Goal: Task Accomplishment & Management: Use online tool/utility

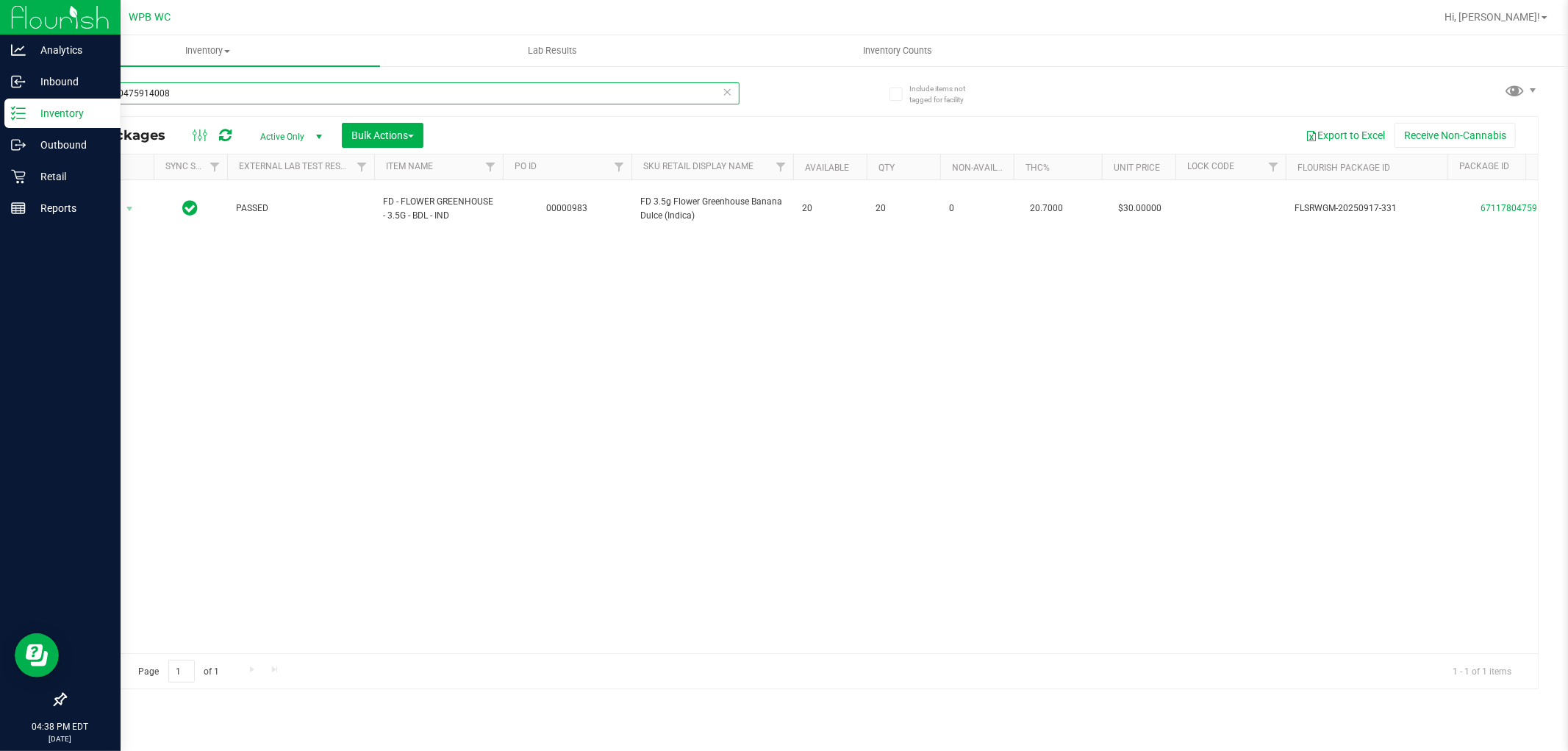
drag, startPoint x: 186, startPoint y: 86, endPoint x: 0, endPoint y: 115, distance: 188.2
click at [0, 115] on div "Analytics Inbound Inventory Outbound Retail Reports 04:38 PM EDT [DATE] 09/26 W…" at bounding box center [784, 376] width 1568 height 751
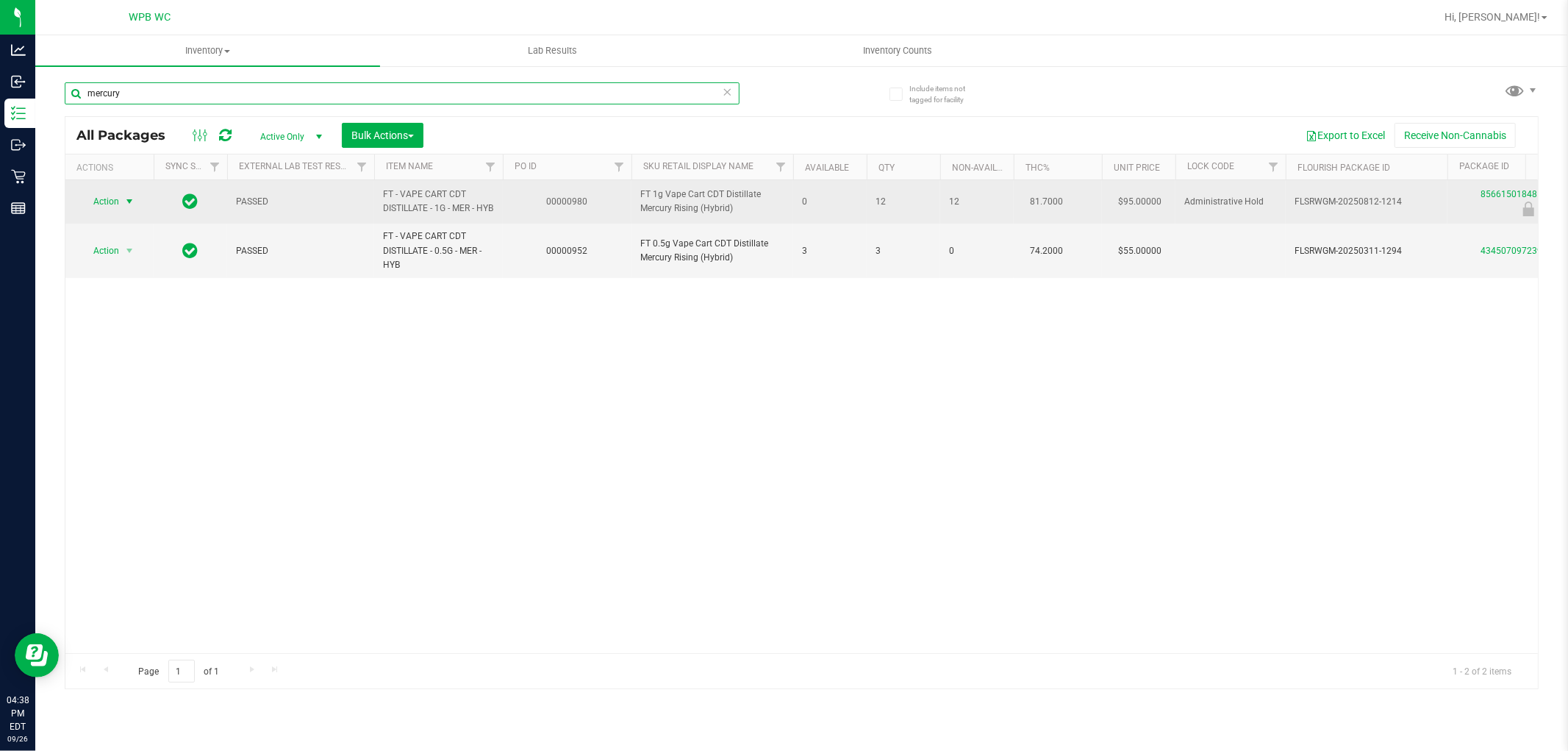
type input "mercury"
click at [127, 207] on span "select" at bounding box center [129, 201] width 11 height 11
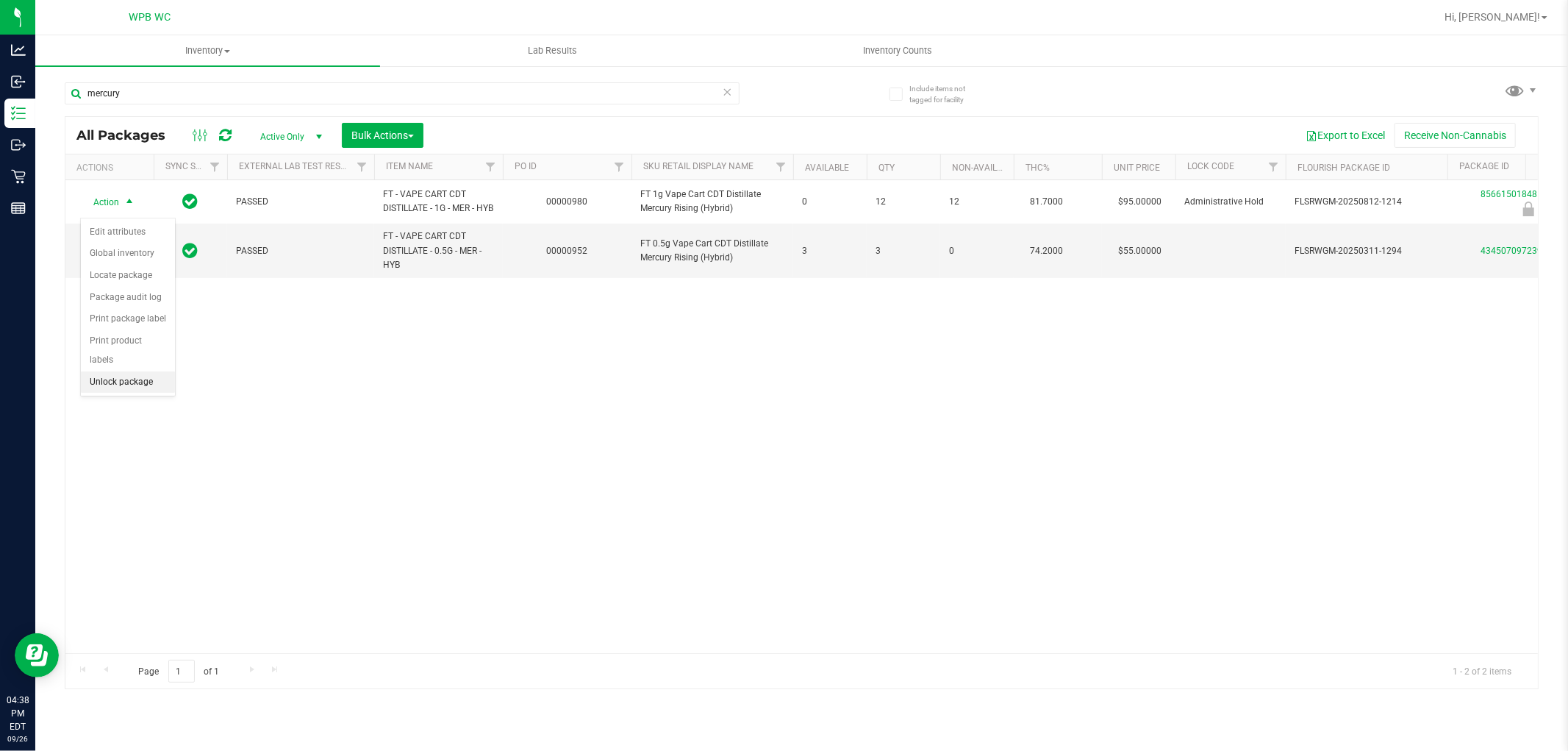
click at [108, 387] on li "Unlock package" at bounding box center [128, 382] width 94 height 22
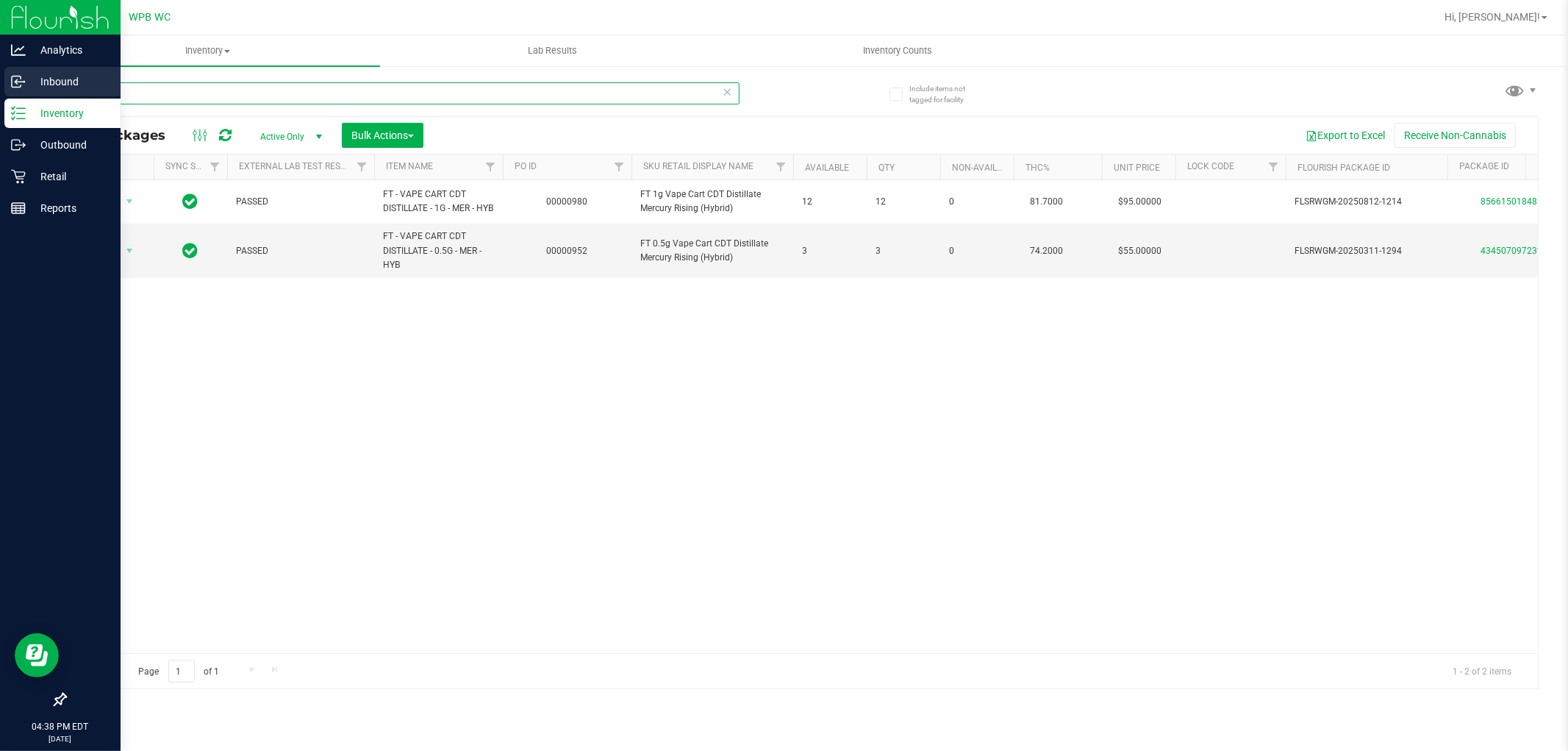
drag, startPoint x: 137, startPoint y: 93, endPoint x: 0, endPoint y: 90, distance: 137.0
click at [0, 90] on div "Analytics Inbound Inventory Outbound Retail Reports 04:38 PM EDT [DATE] 09/26 W…" at bounding box center [784, 376] width 1568 height 751
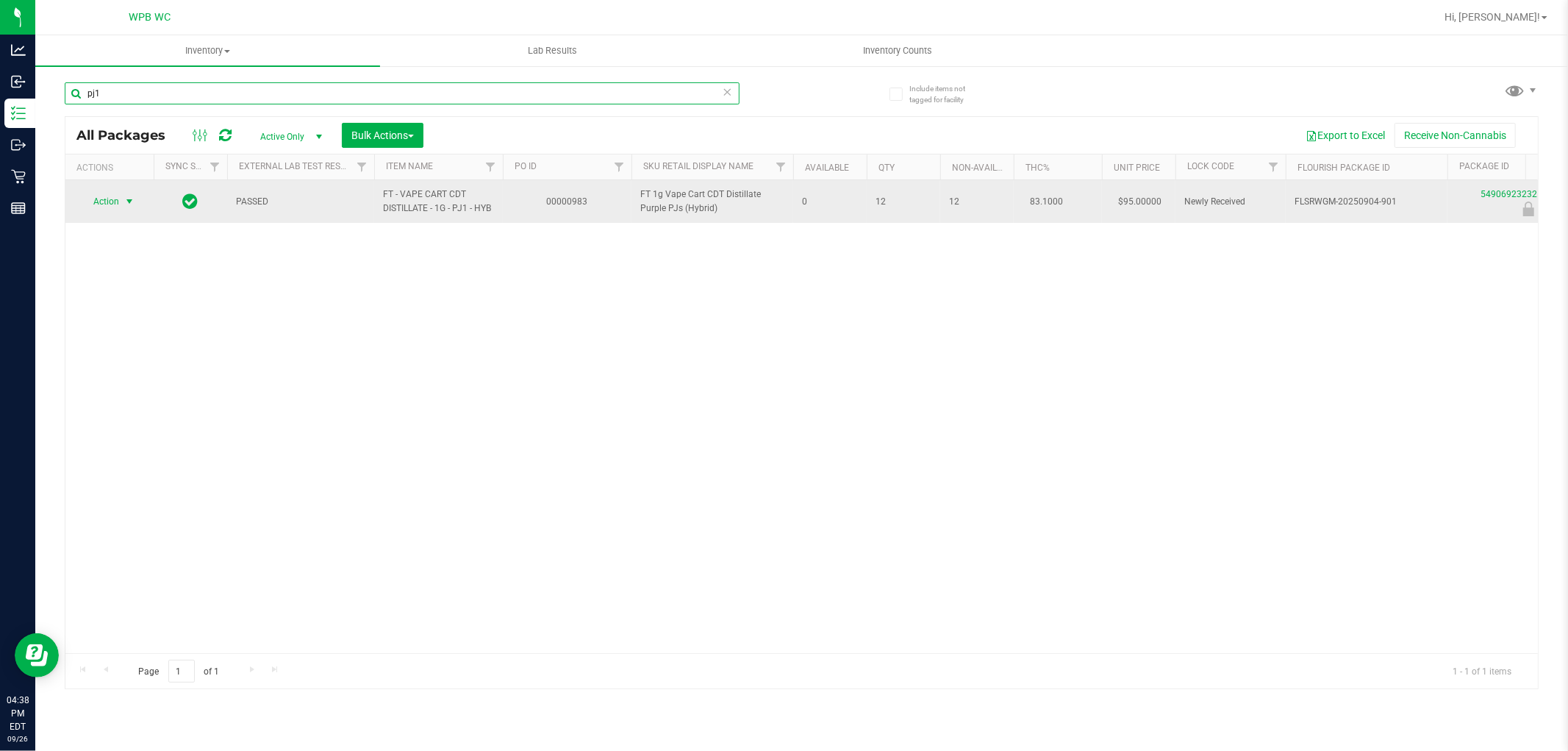
type input "pj1"
click at [129, 202] on span "select" at bounding box center [129, 201] width 11 height 11
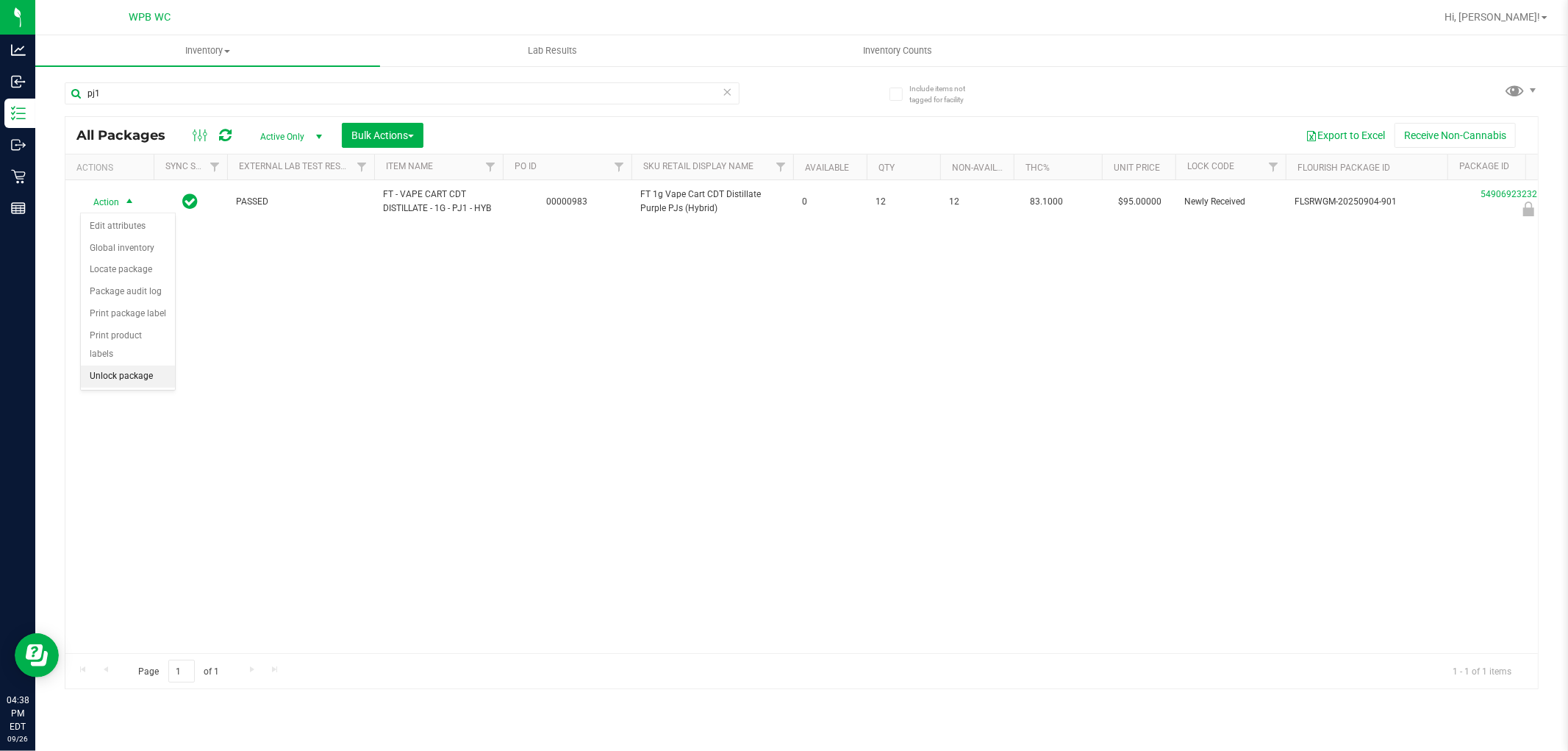
click at [158, 379] on li "Unlock package" at bounding box center [128, 376] width 94 height 22
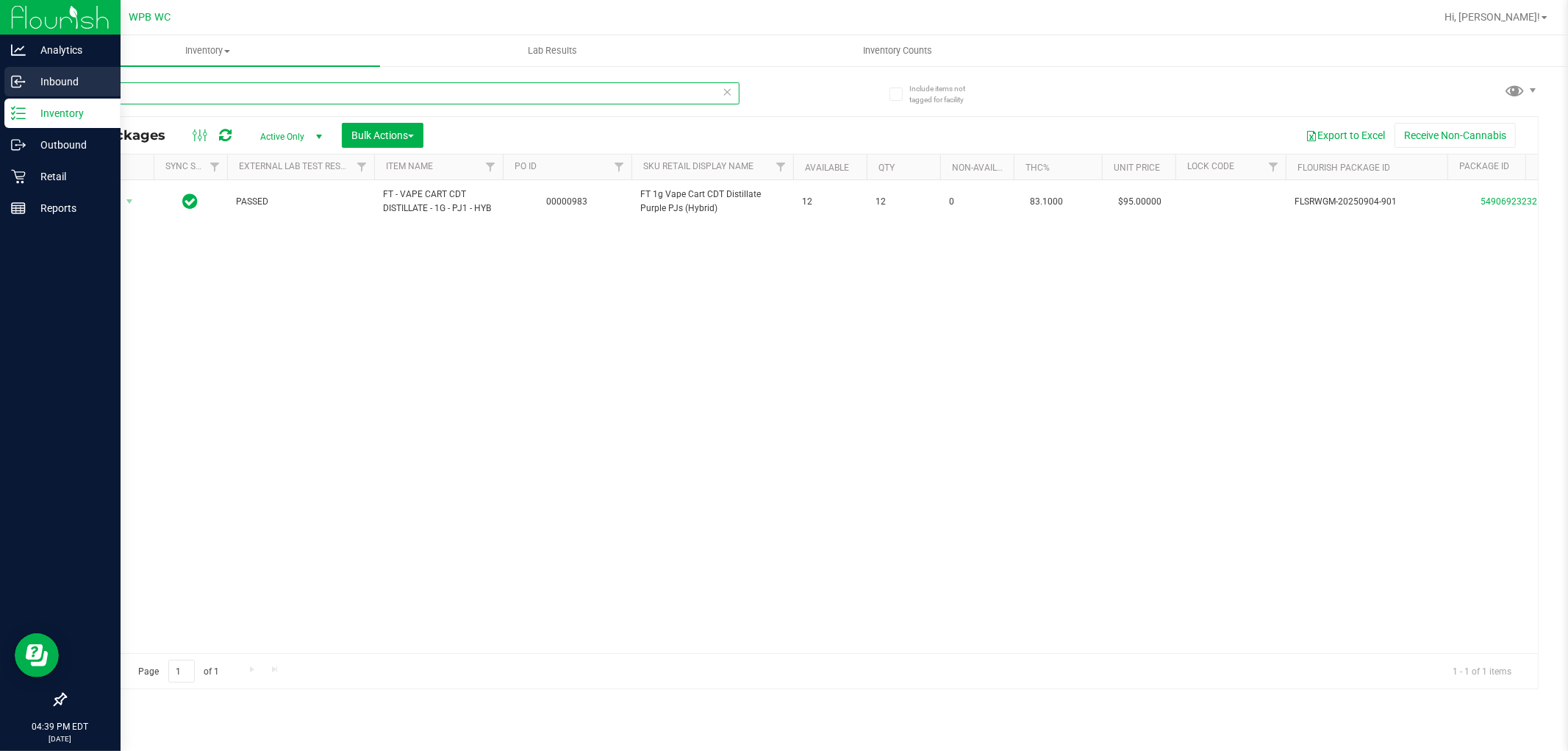
drag, startPoint x: 170, startPoint y: 96, endPoint x: 0, endPoint y: 86, distance: 170.3
click at [0, 86] on div "Analytics Inbound Inventory Outbound Retail Reports 04:39 PM EDT [DATE] 09/26 W…" at bounding box center [784, 376] width 1568 height 751
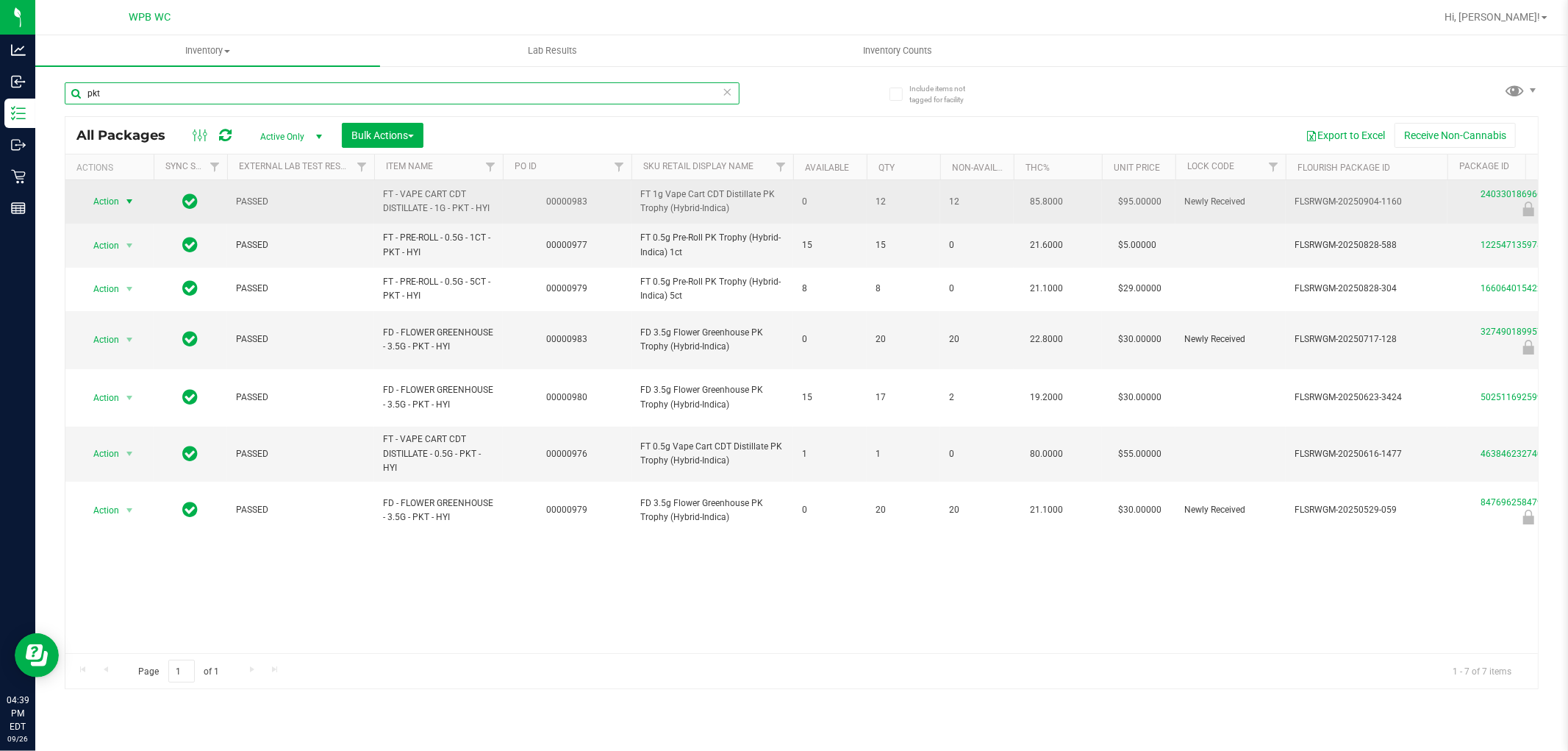
type input "pkt"
click at [124, 197] on span "select" at bounding box center [129, 201] width 11 height 11
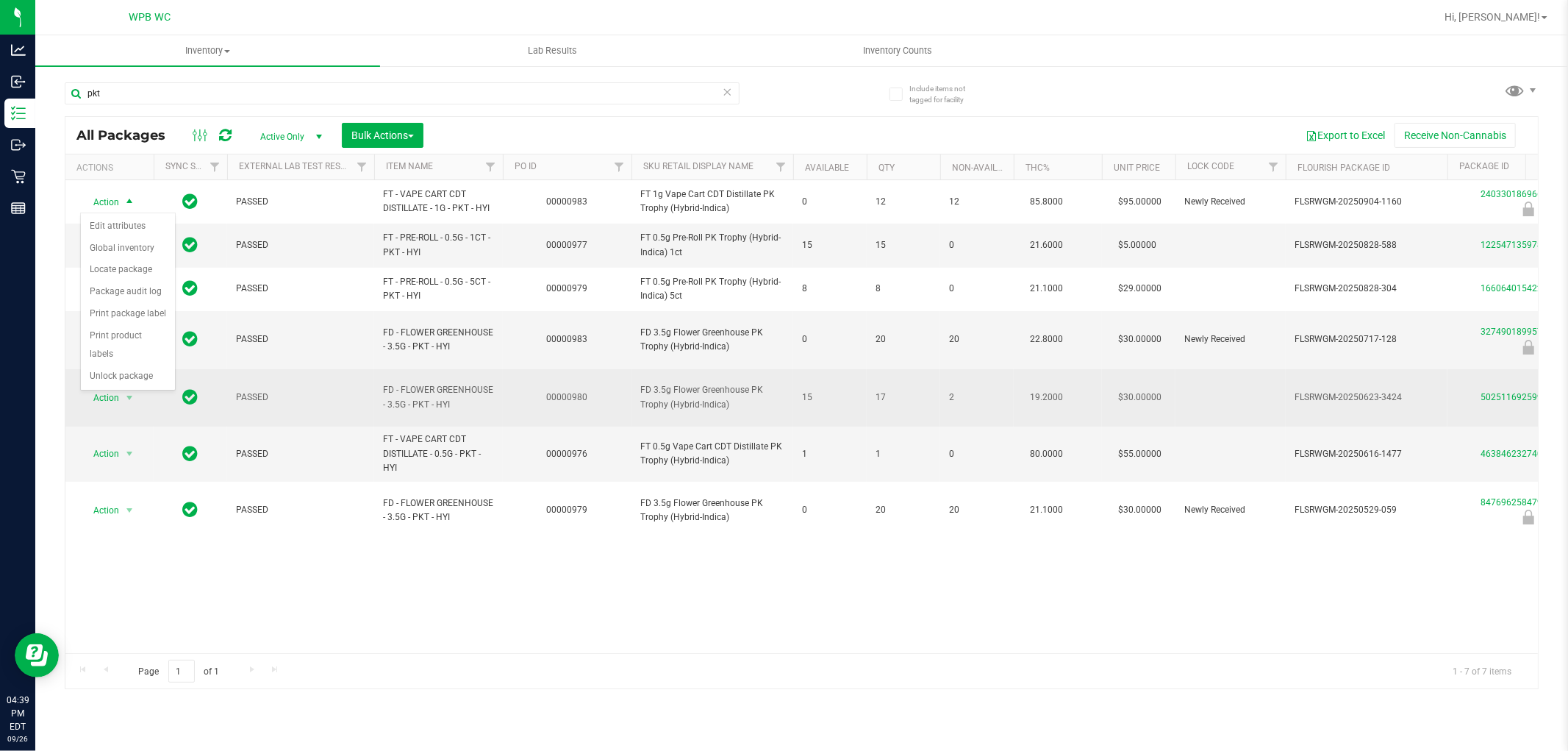
click at [147, 392] on td "Action Action Adjust qty Create package Edit attributes Global inventory Locate…" at bounding box center [109, 398] width 88 height 58
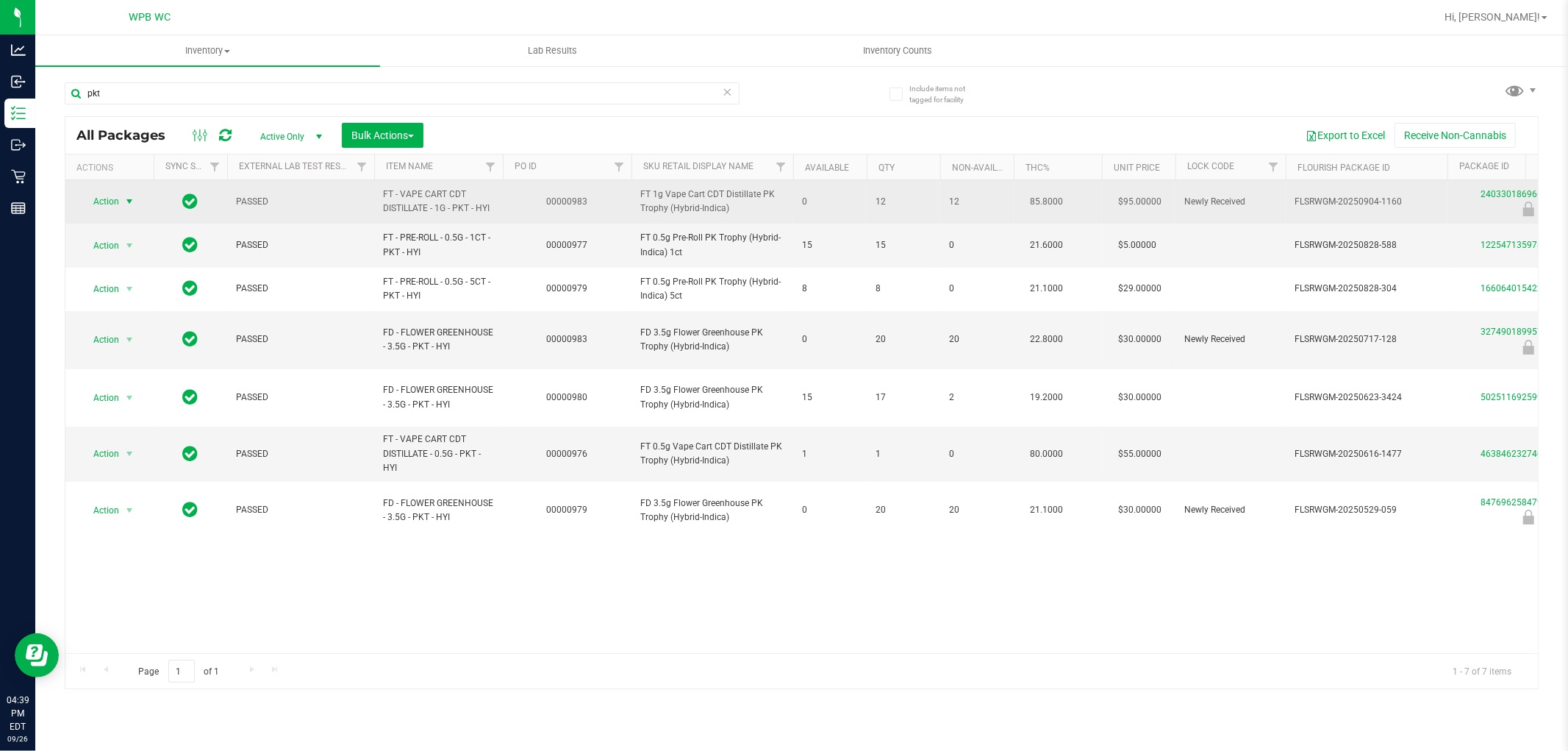
click at [100, 194] on span "Action" at bounding box center [100, 201] width 40 height 21
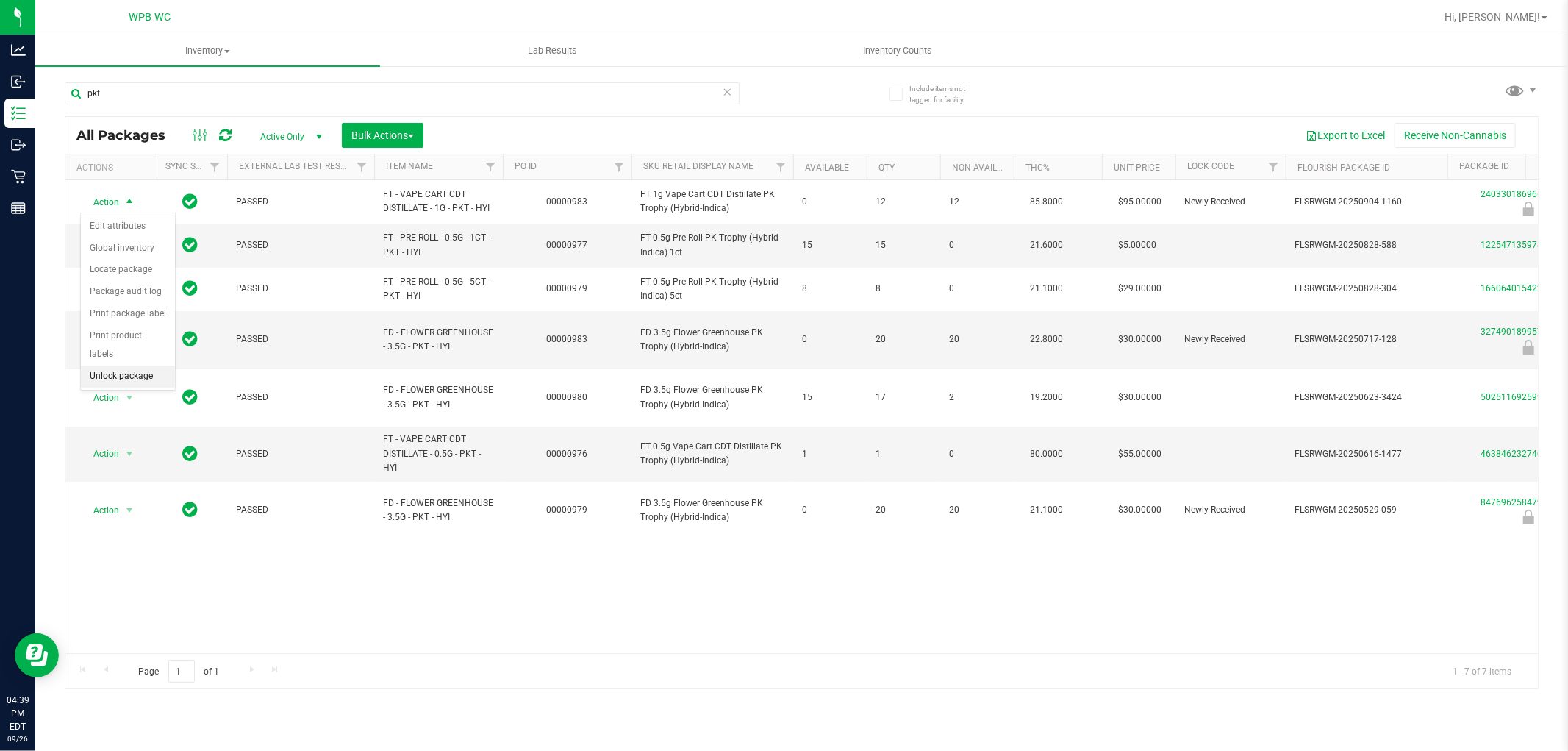
click at [125, 373] on li "Unlock package" at bounding box center [128, 376] width 94 height 22
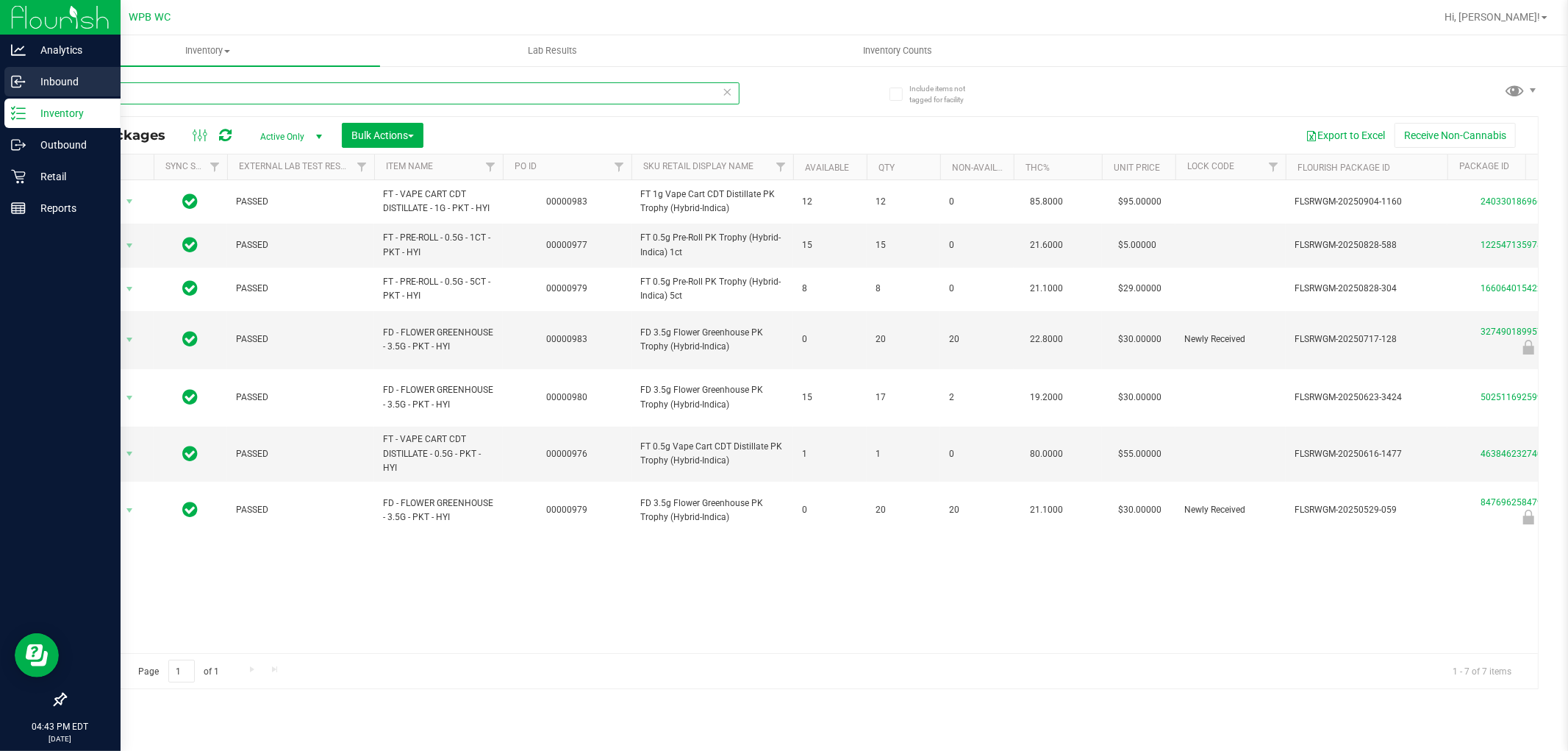
drag, startPoint x: 122, startPoint y: 92, endPoint x: 0, endPoint y: 89, distance: 122.0
click at [0, 89] on div "Analytics Inbound Inventory Outbound Retail Reports 04:43 PM EDT [DATE] 09/26 W…" at bounding box center [784, 376] width 1568 height 751
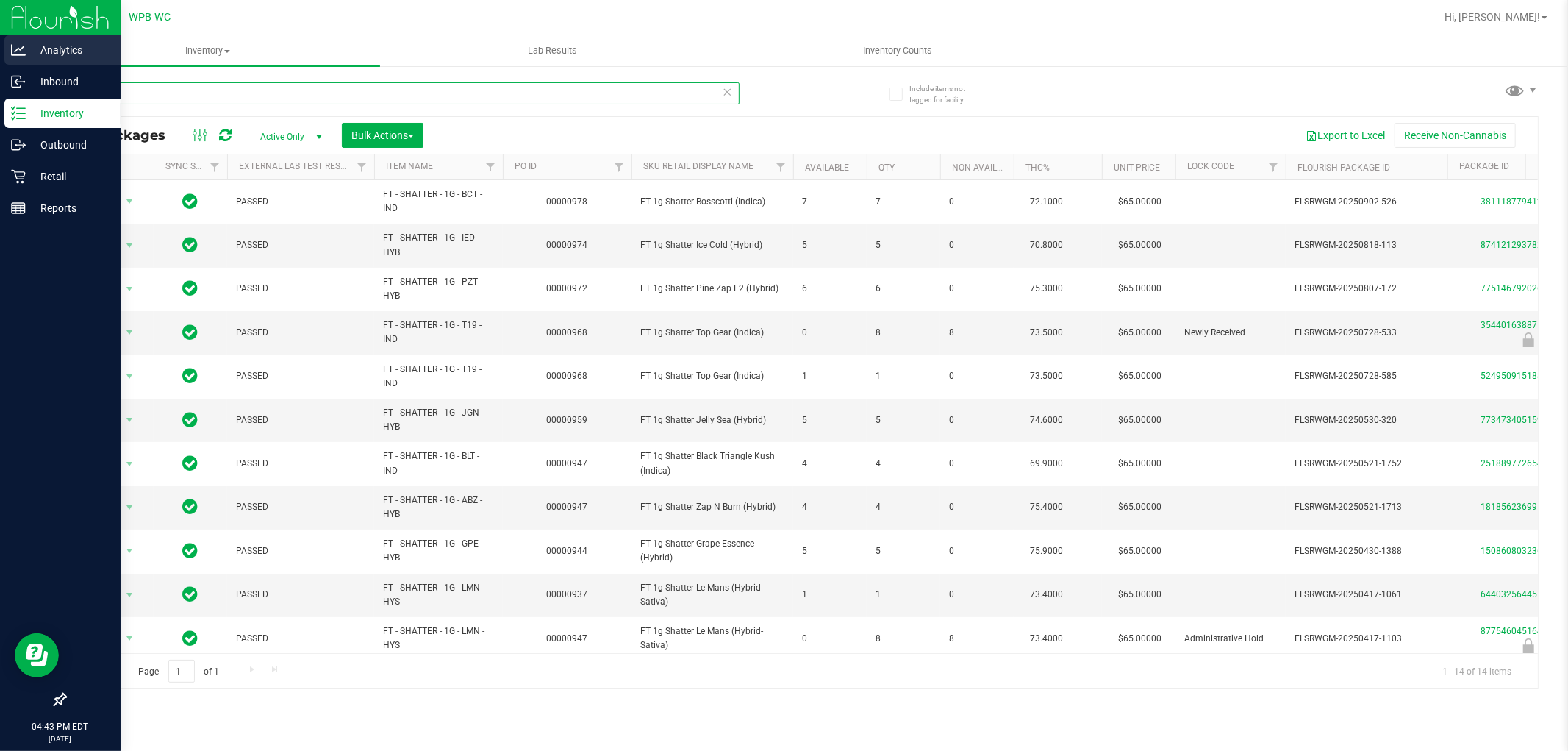
drag, startPoint x: 179, startPoint y: 86, endPoint x: 0, endPoint y: 64, distance: 180.3
click at [0, 64] on div "Analytics Inbound Inventory Outbound Retail Reports 04:43 PM EDT [DATE] 09/26 W…" at bounding box center [784, 376] width 1568 height 751
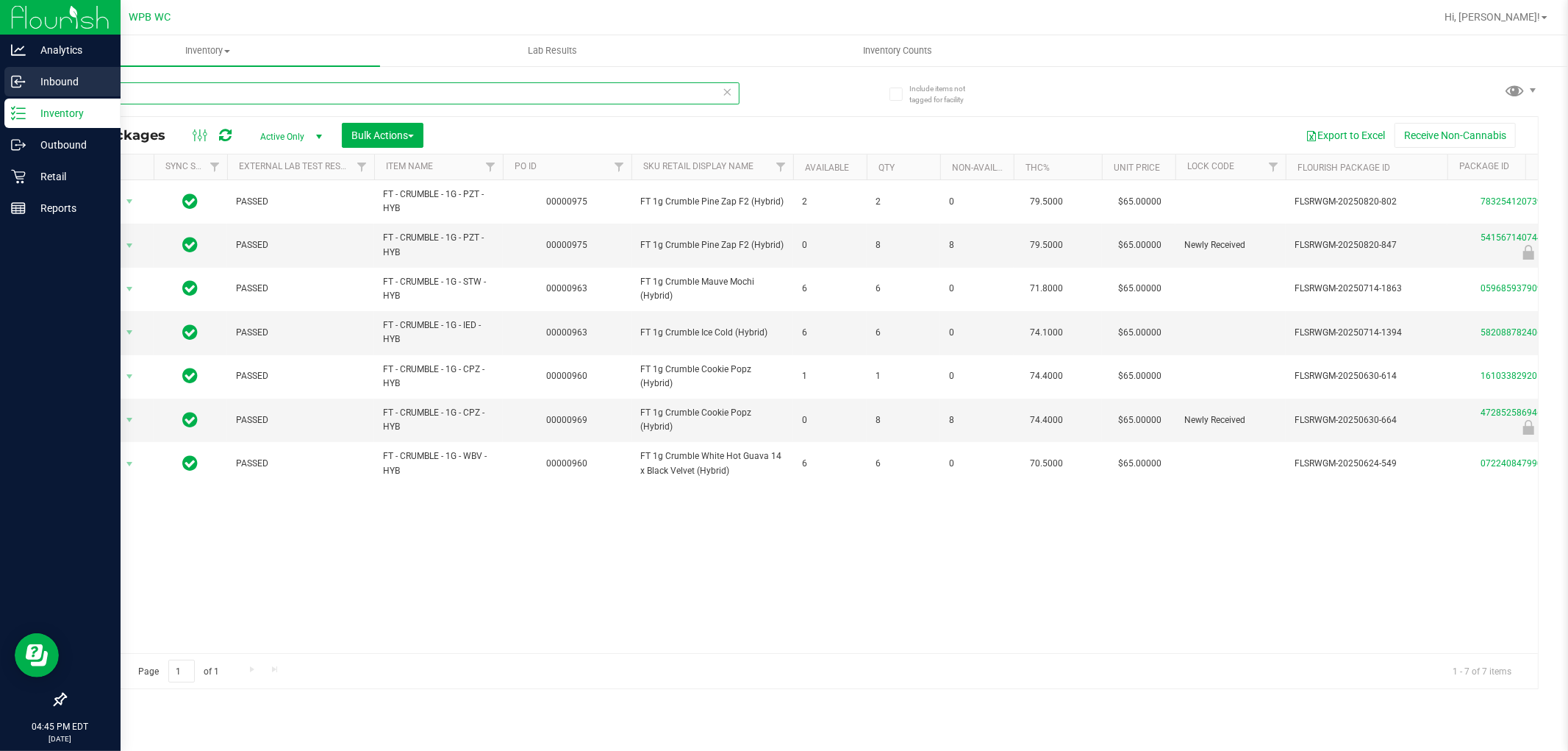
drag, startPoint x: 215, startPoint y: 99, endPoint x: 0, endPoint y: 76, distance: 216.2
click at [0, 76] on div "Analytics Inbound Inventory Outbound Retail Reports 04:45 PM EDT [DATE] 09/26 W…" at bounding box center [784, 376] width 1568 height 751
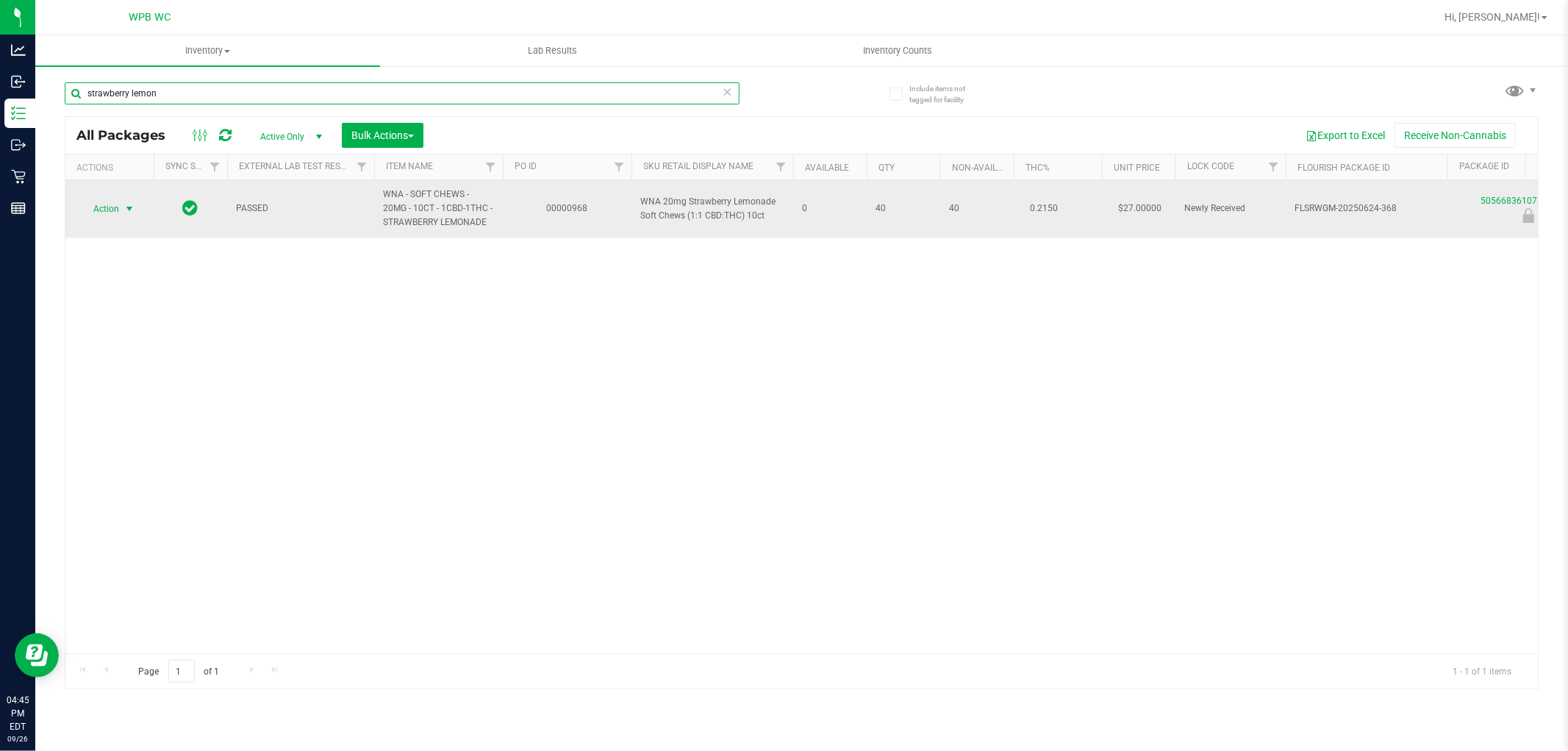
type input "strawberry lemon"
click at [105, 210] on span "Action" at bounding box center [100, 209] width 40 height 21
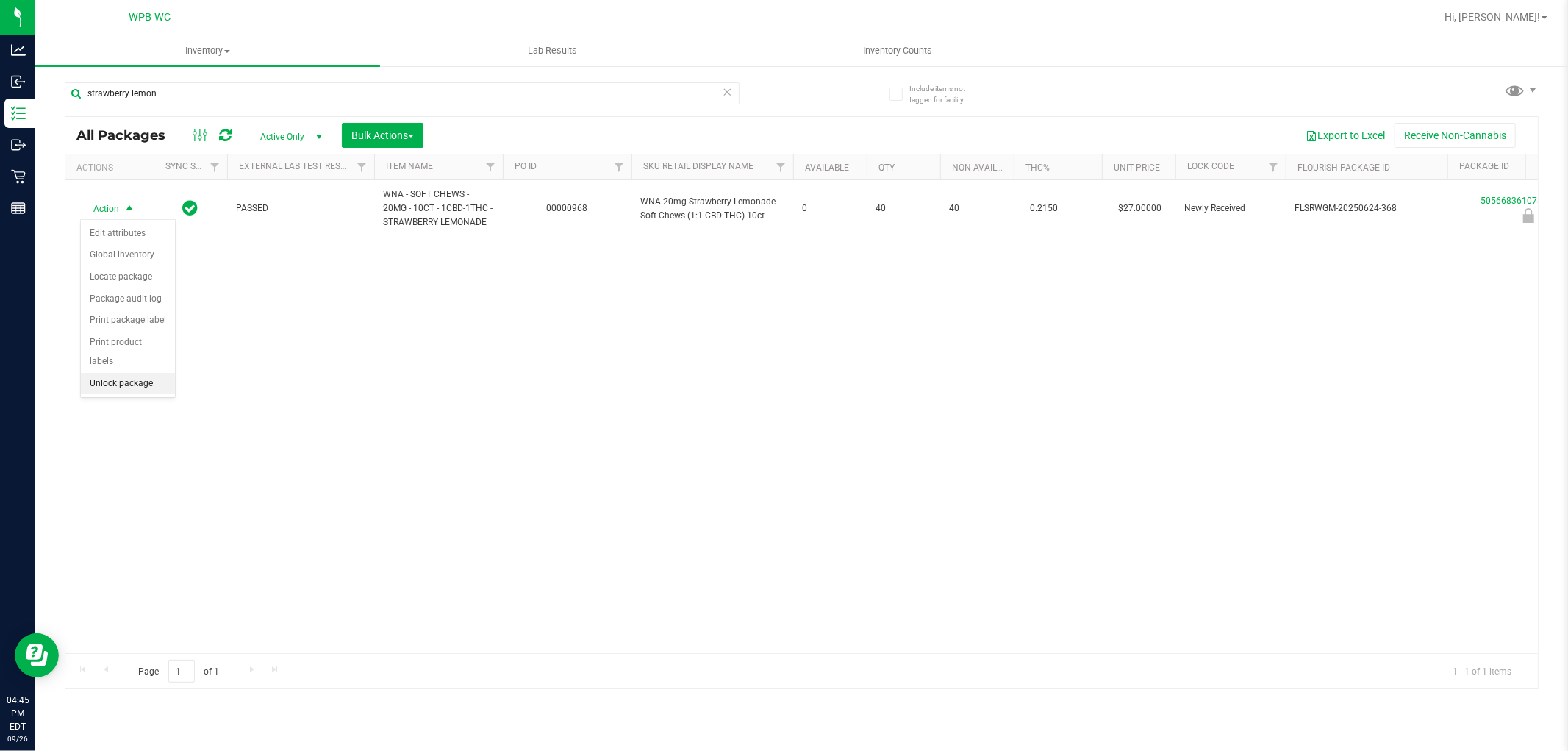
click at [106, 384] on li "Unlock package" at bounding box center [128, 384] width 94 height 22
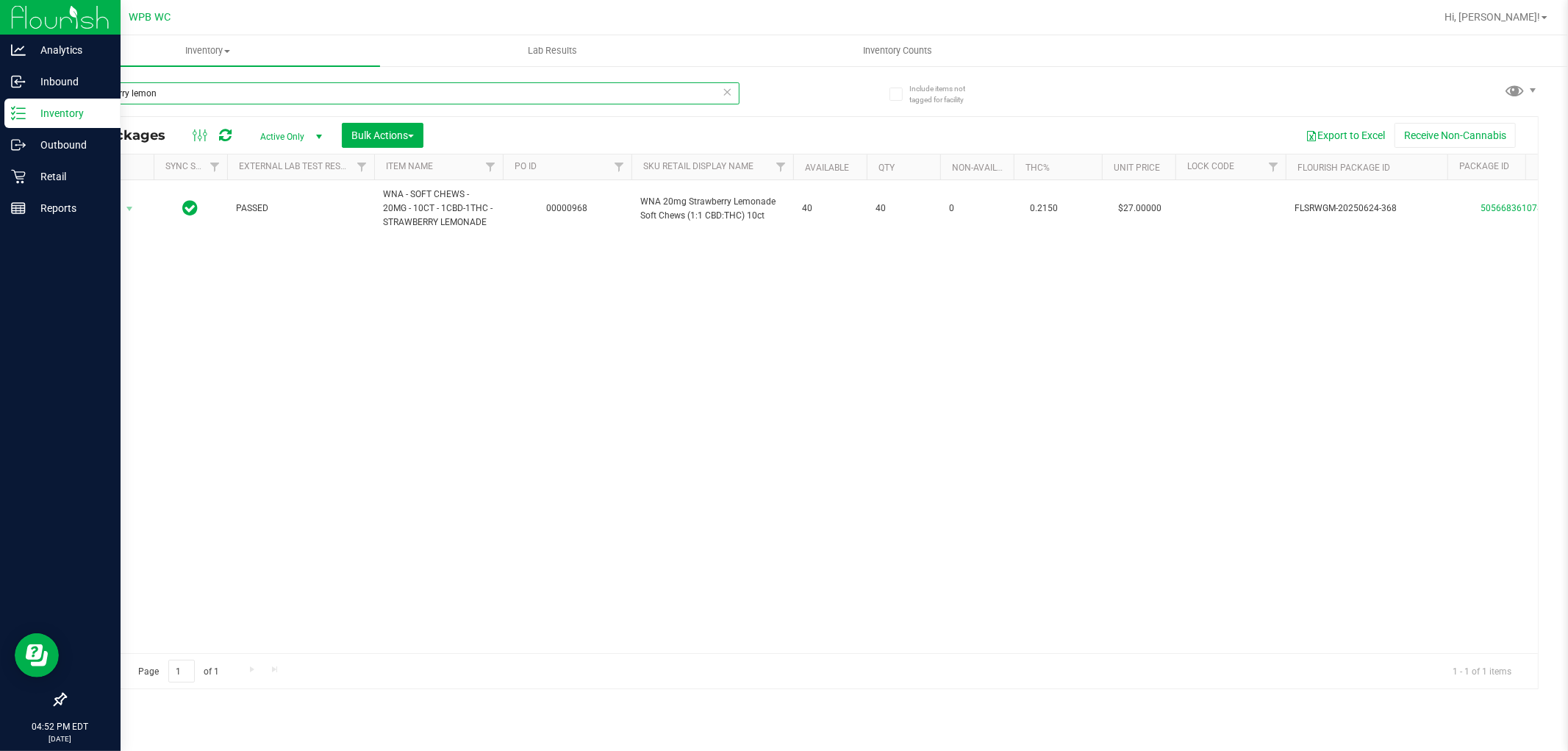
drag, startPoint x: 231, startPoint y: 101, endPoint x: 11, endPoint y: 93, distance: 220.1
click at [0, 100] on div "Analytics Inbound Inventory Outbound Retail Reports 04:52 PM EDT [DATE] 09/26 W…" at bounding box center [784, 376] width 1568 height 751
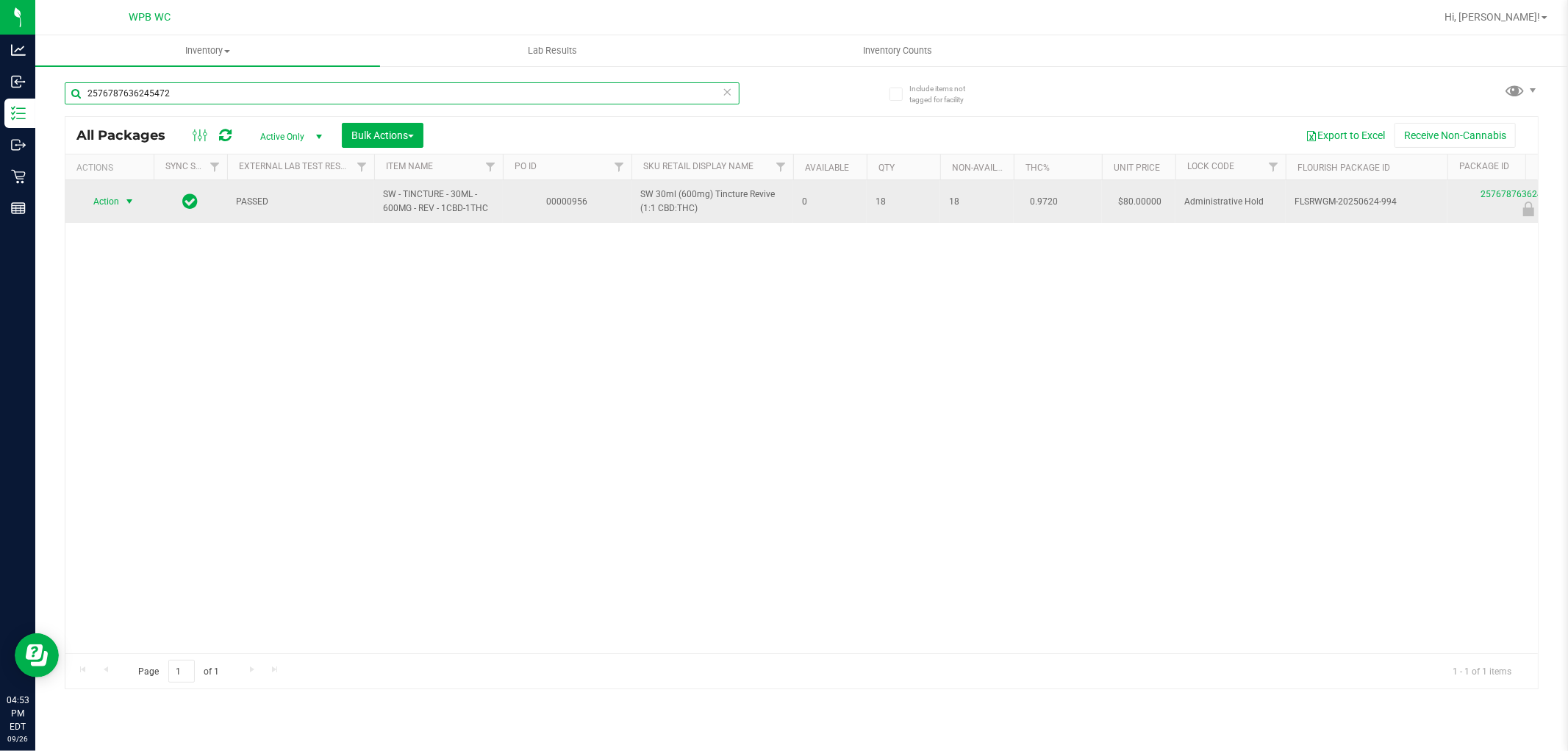
type input "2576787636245472"
click at [107, 197] on span "Action" at bounding box center [100, 201] width 40 height 21
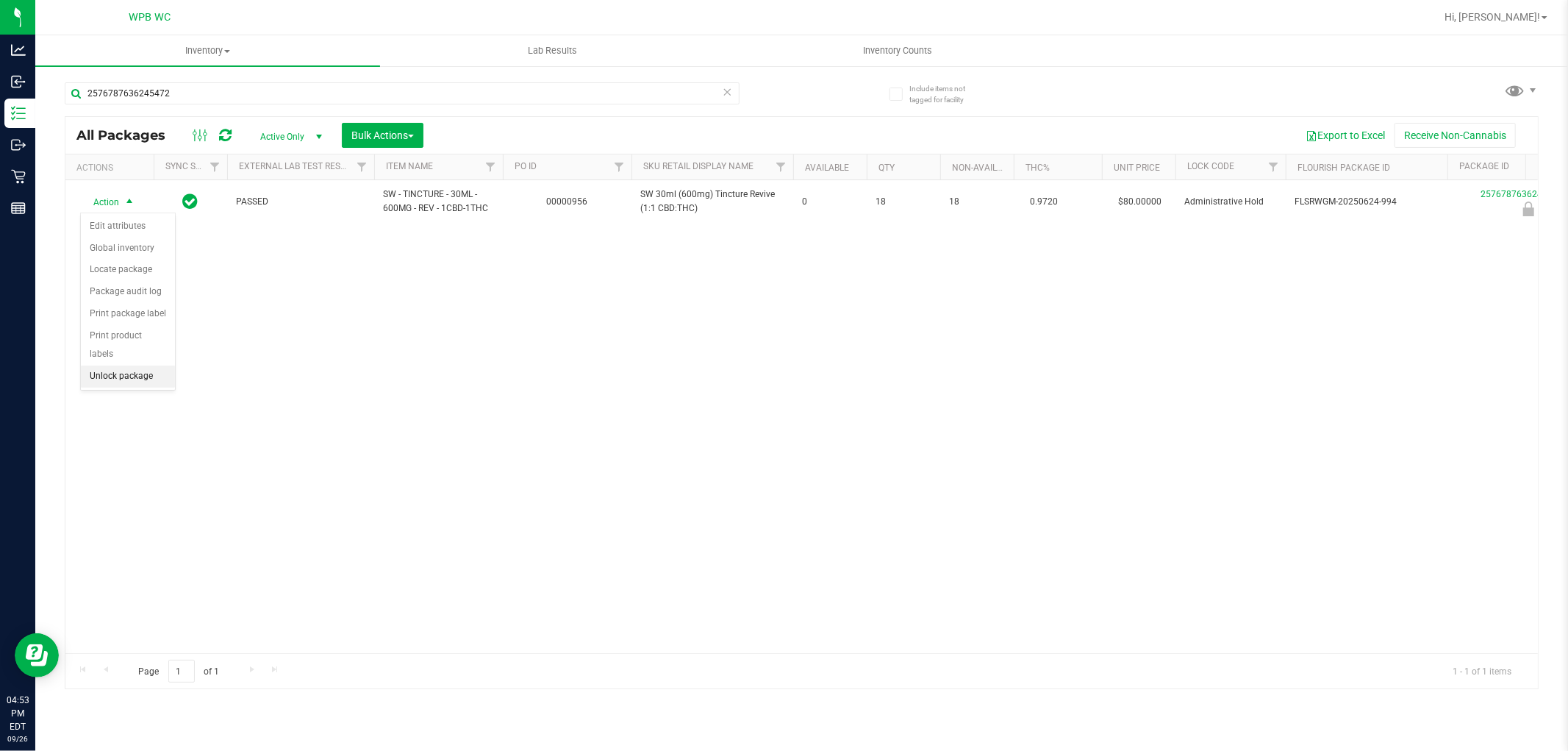
click at [113, 384] on li "Unlock package" at bounding box center [128, 376] width 94 height 22
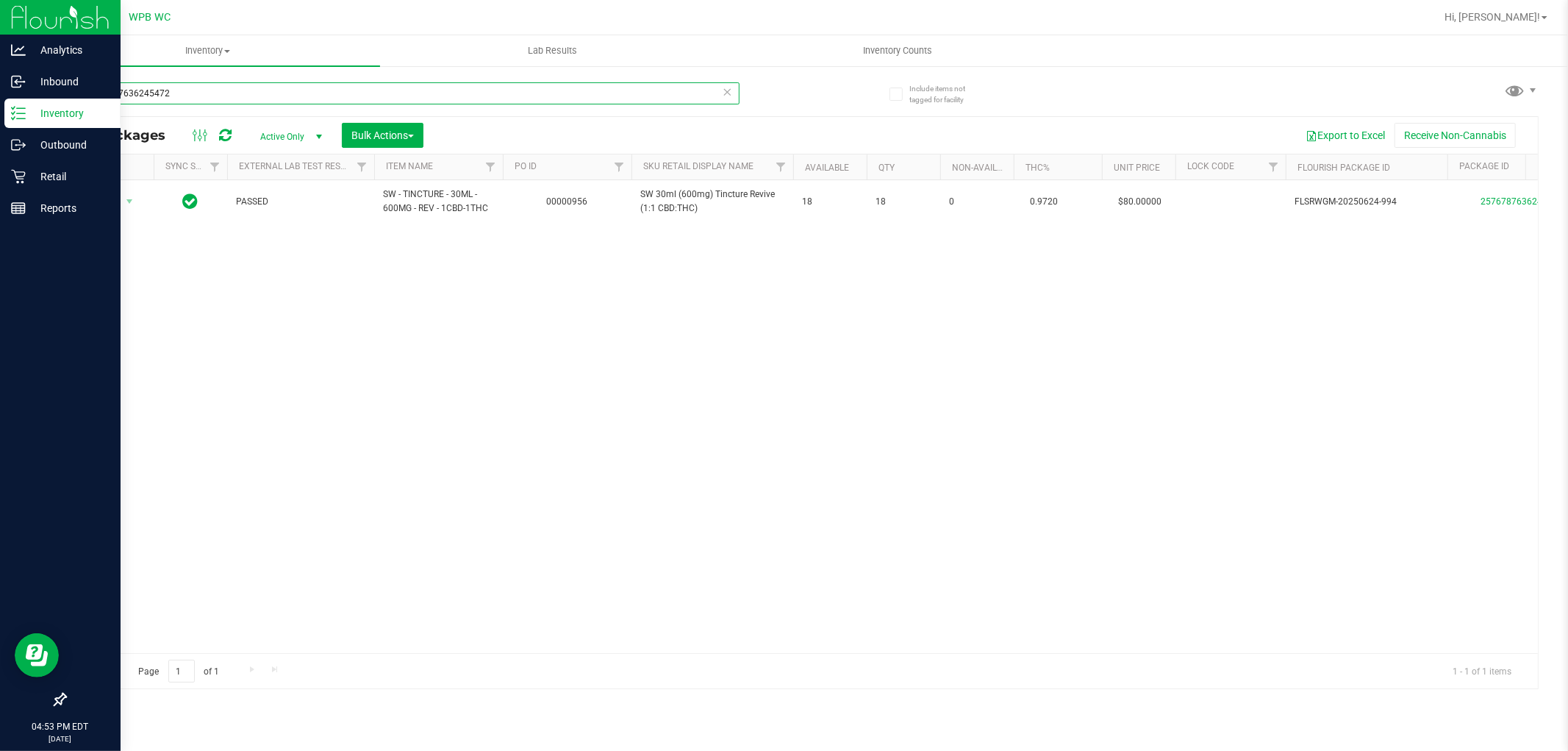
drag, startPoint x: 212, startPoint y: 99, endPoint x: 0, endPoint y: 103, distance: 212.0
click at [0, 103] on div "Analytics Inbound Inventory Outbound Retail Reports 04:53 PM EDT [DATE] 09/26 W…" at bounding box center [784, 376] width 1568 height 751
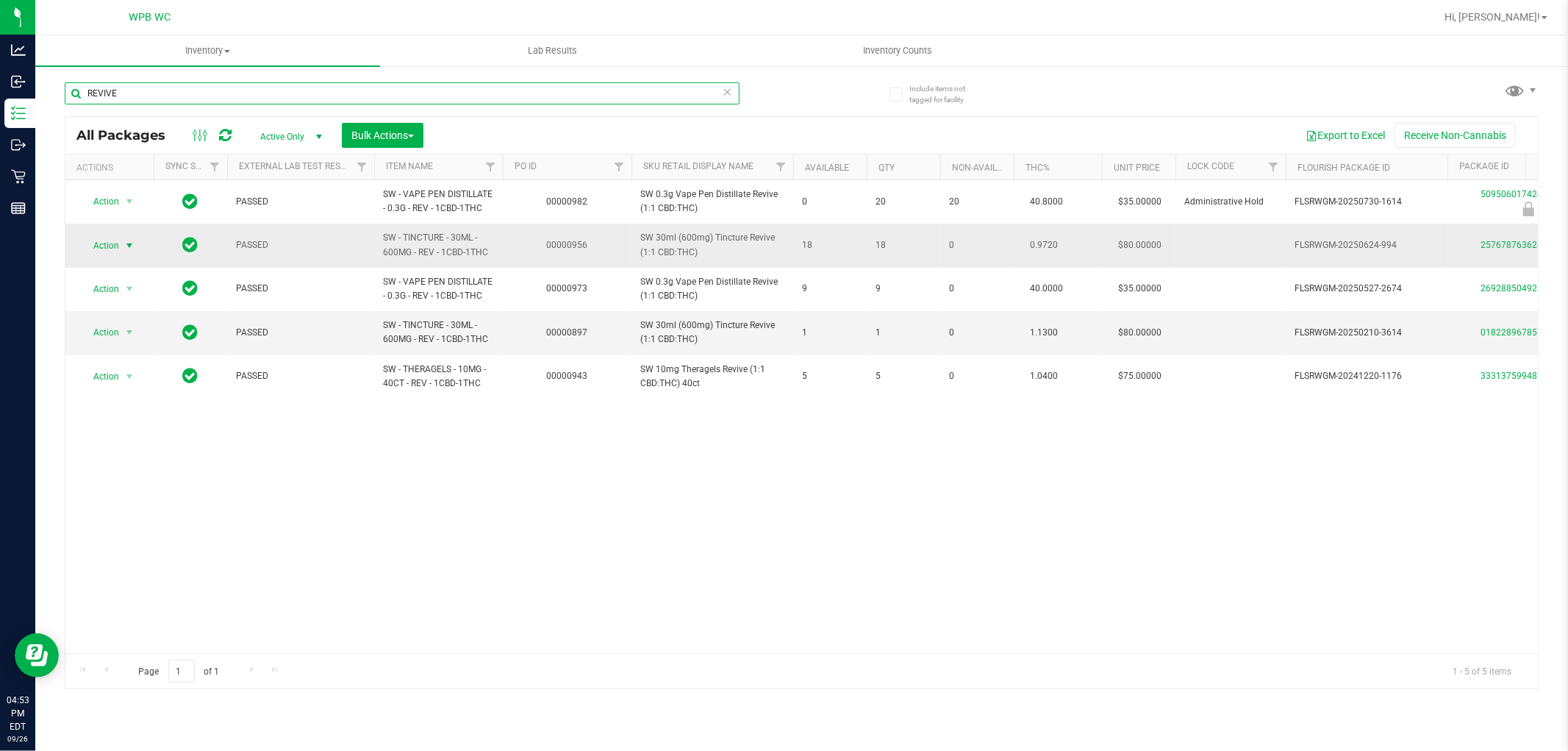
type input "REVIVE"
click at [109, 249] on span "Action" at bounding box center [100, 245] width 40 height 21
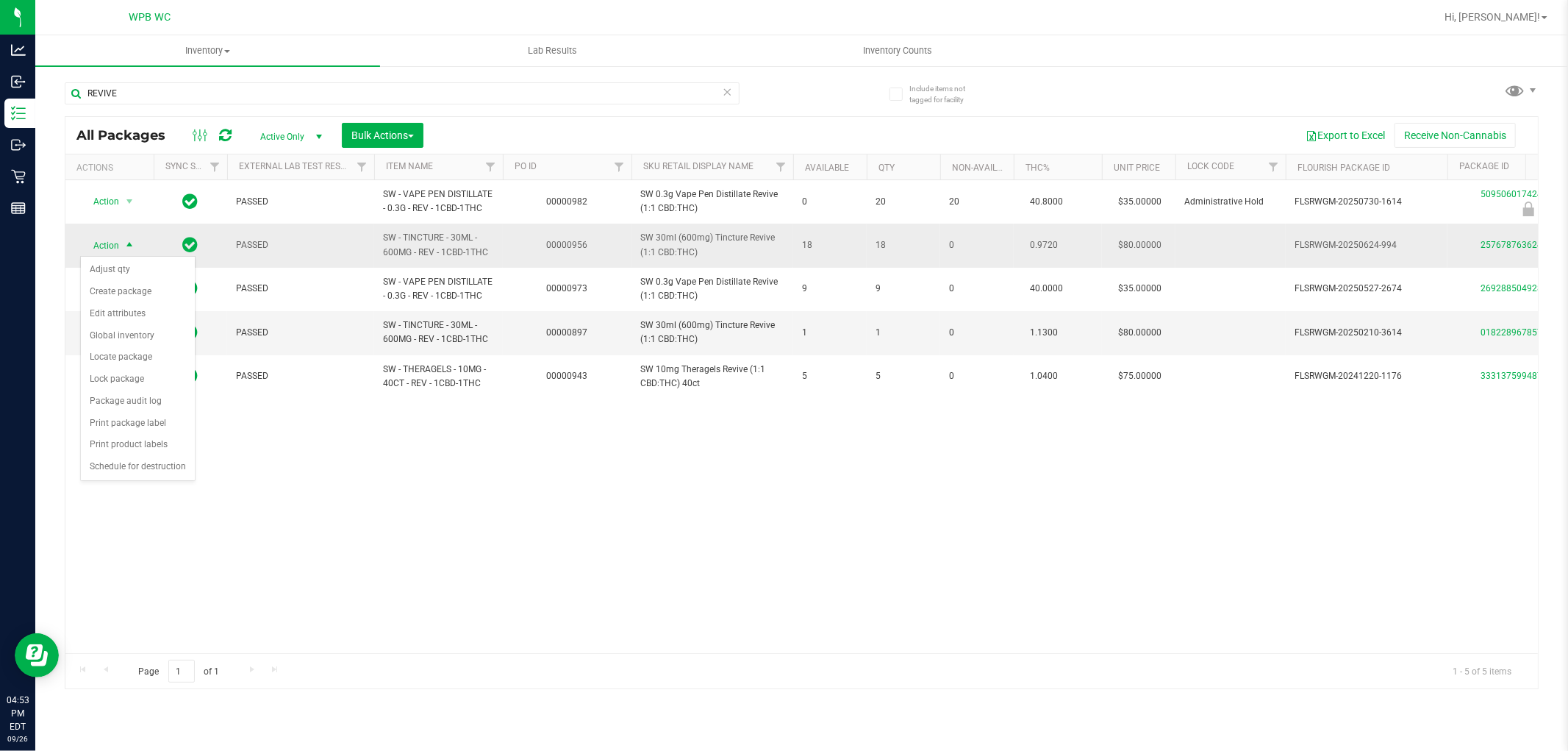
click at [125, 248] on span "select" at bounding box center [129, 245] width 11 height 11
click at [125, 247] on span "select" at bounding box center [129, 245] width 11 height 11
click at [128, 376] on li "Lock package" at bounding box center [138, 379] width 114 height 22
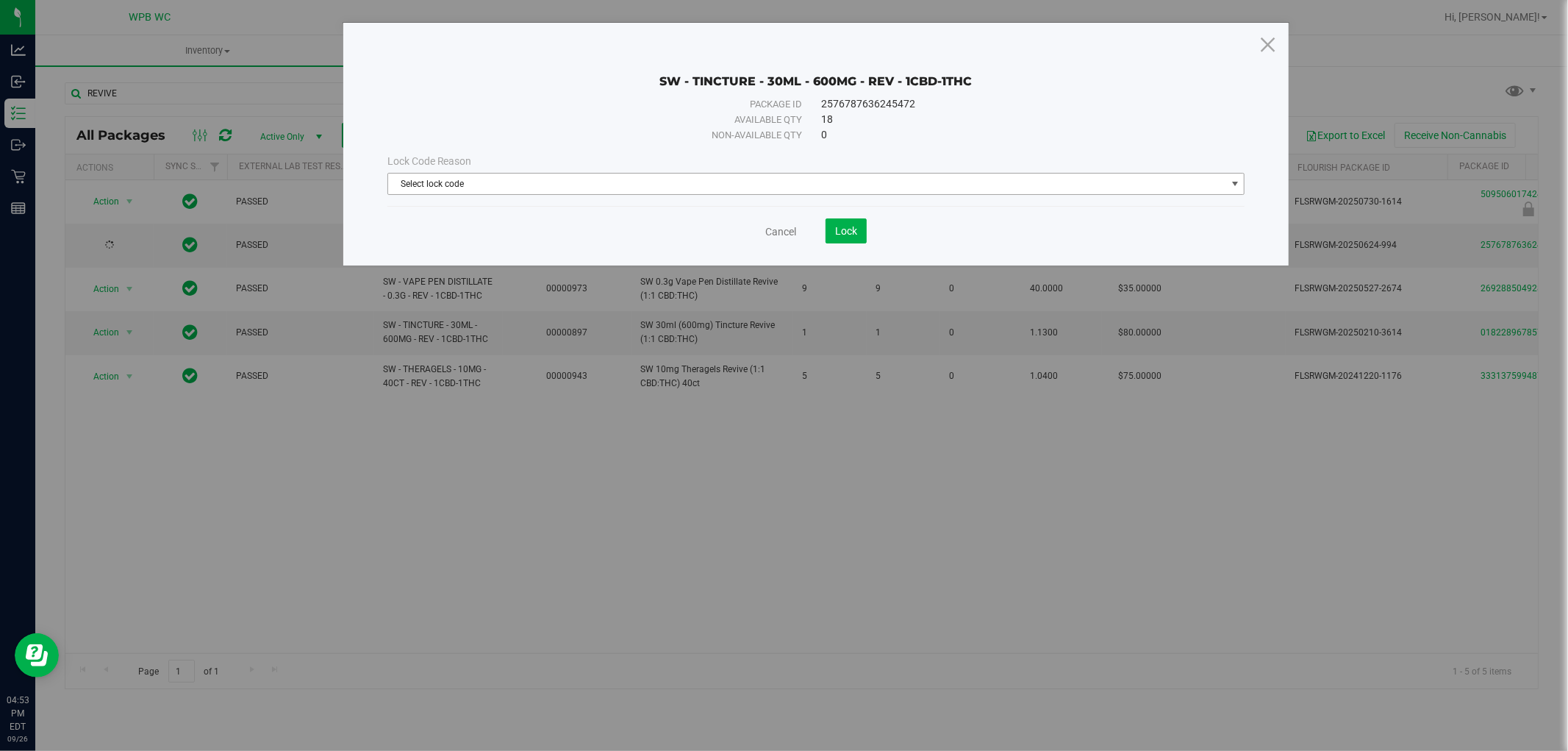
click at [590, 187] on span "Select lock code" at bounding box center [807, 184] width 838 height 21
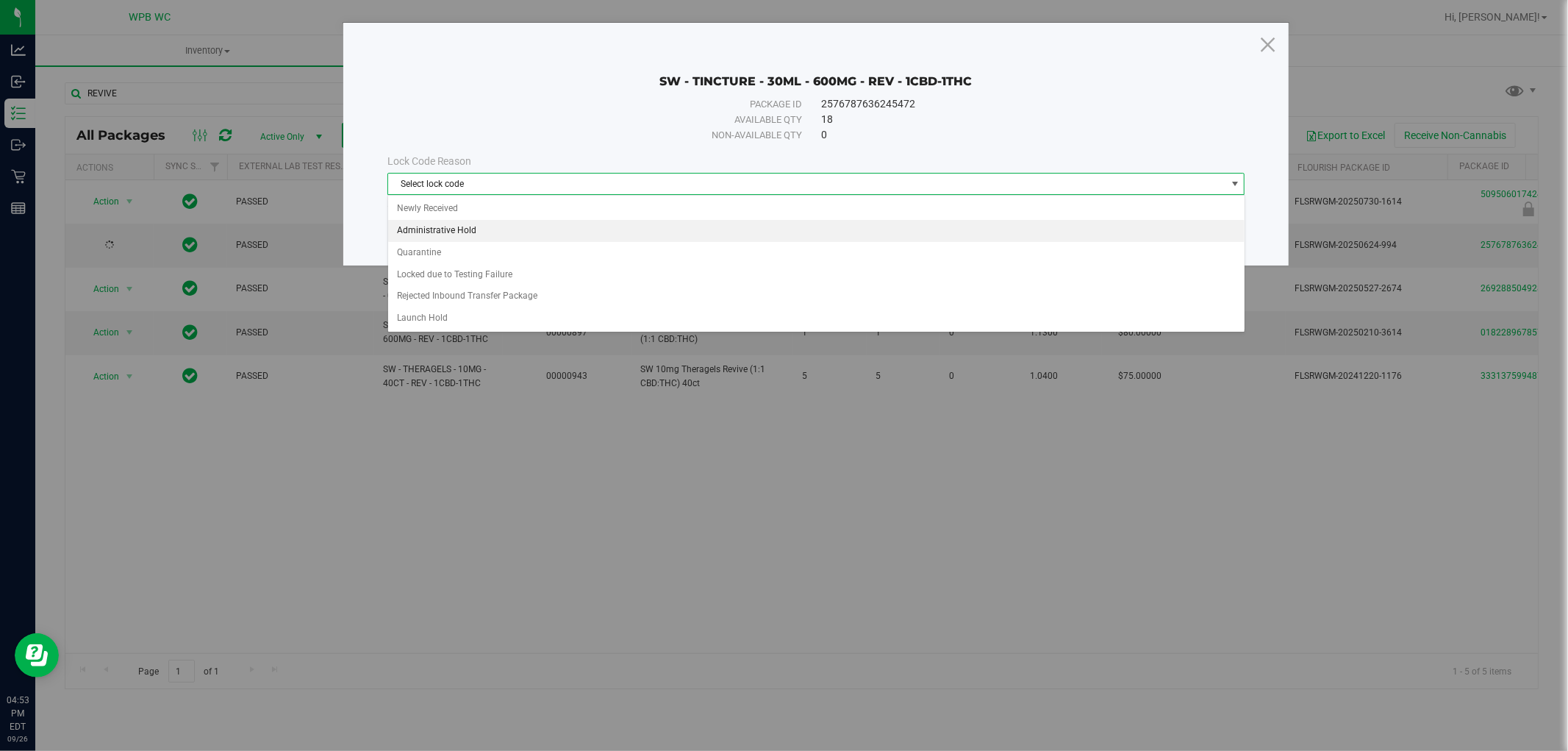
click at [458, 228] on li "Administrative Hold" at bounding box center [816, 231] width 856 height 22
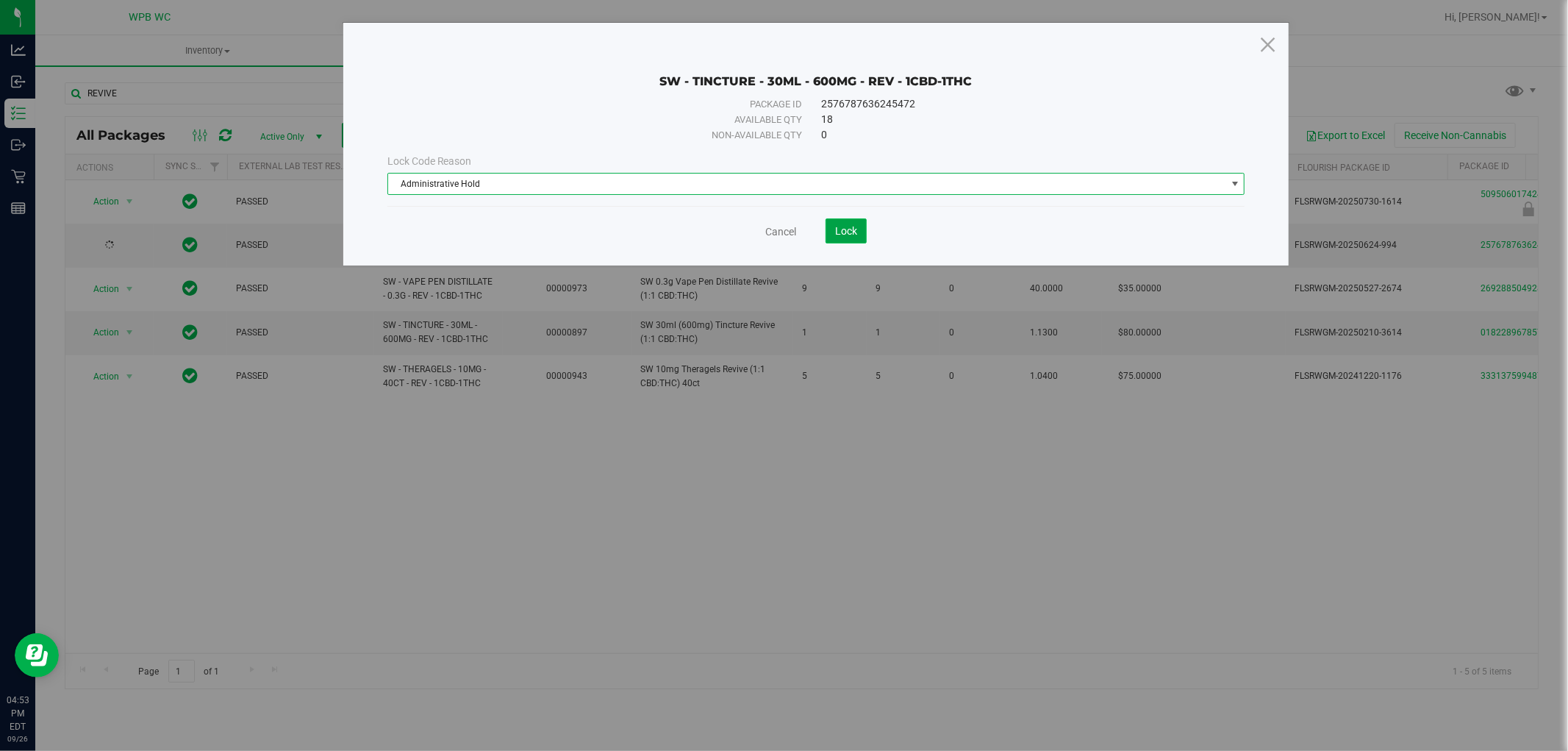
click at [832, 234] on button "Lock" at bounding box center [846, 231] width 41 height 25
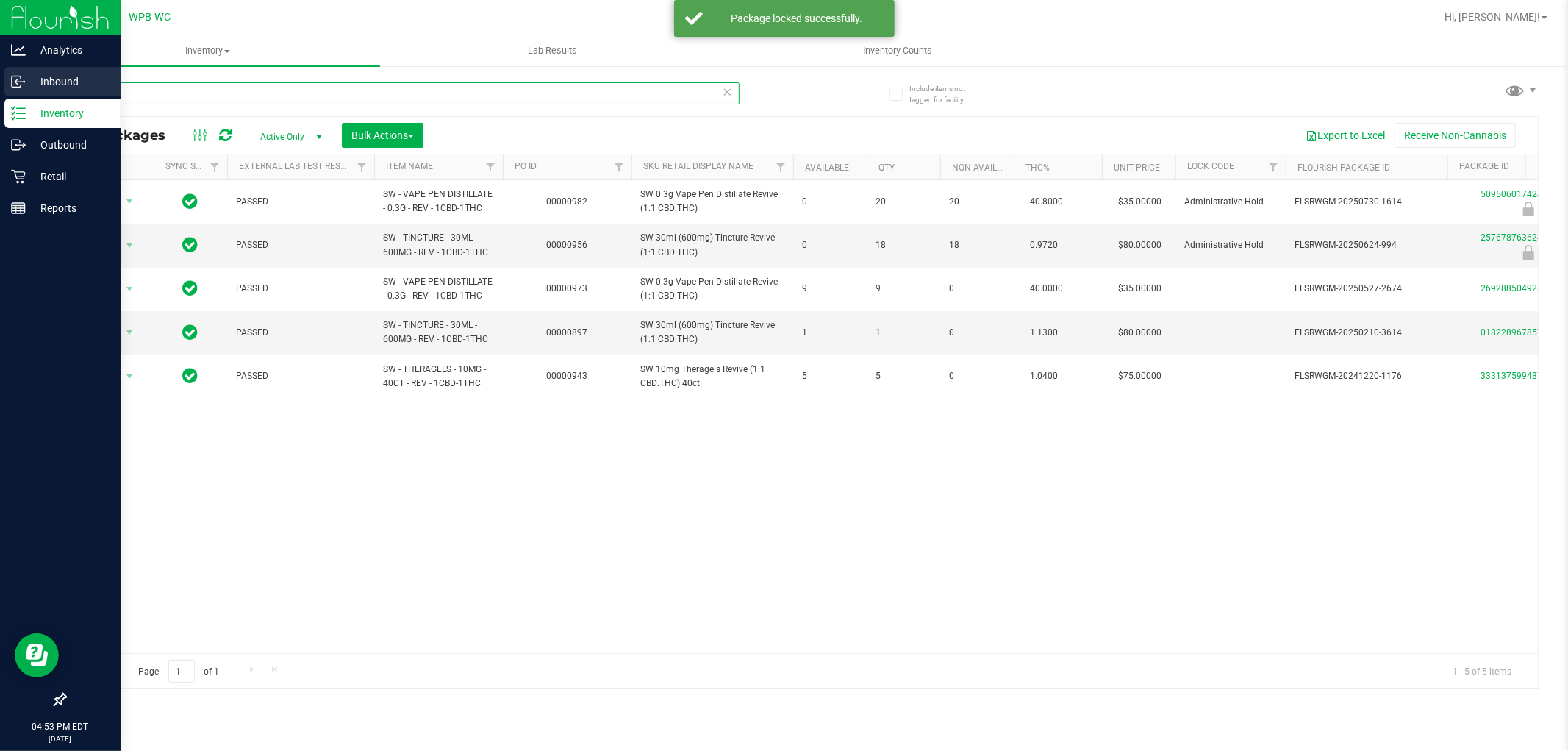
drag, startPoint x: 222, startPoint y: 97, endPoint x: 0, endPoint y: 96, distance: 222.0
click at [0, 96] on div "Analytics Inbound Inventory Outbound Retail Reports 04:53 PM EDT [DATE] 09/26 W…" at bounding box center [784, 376] width 1568 height 751
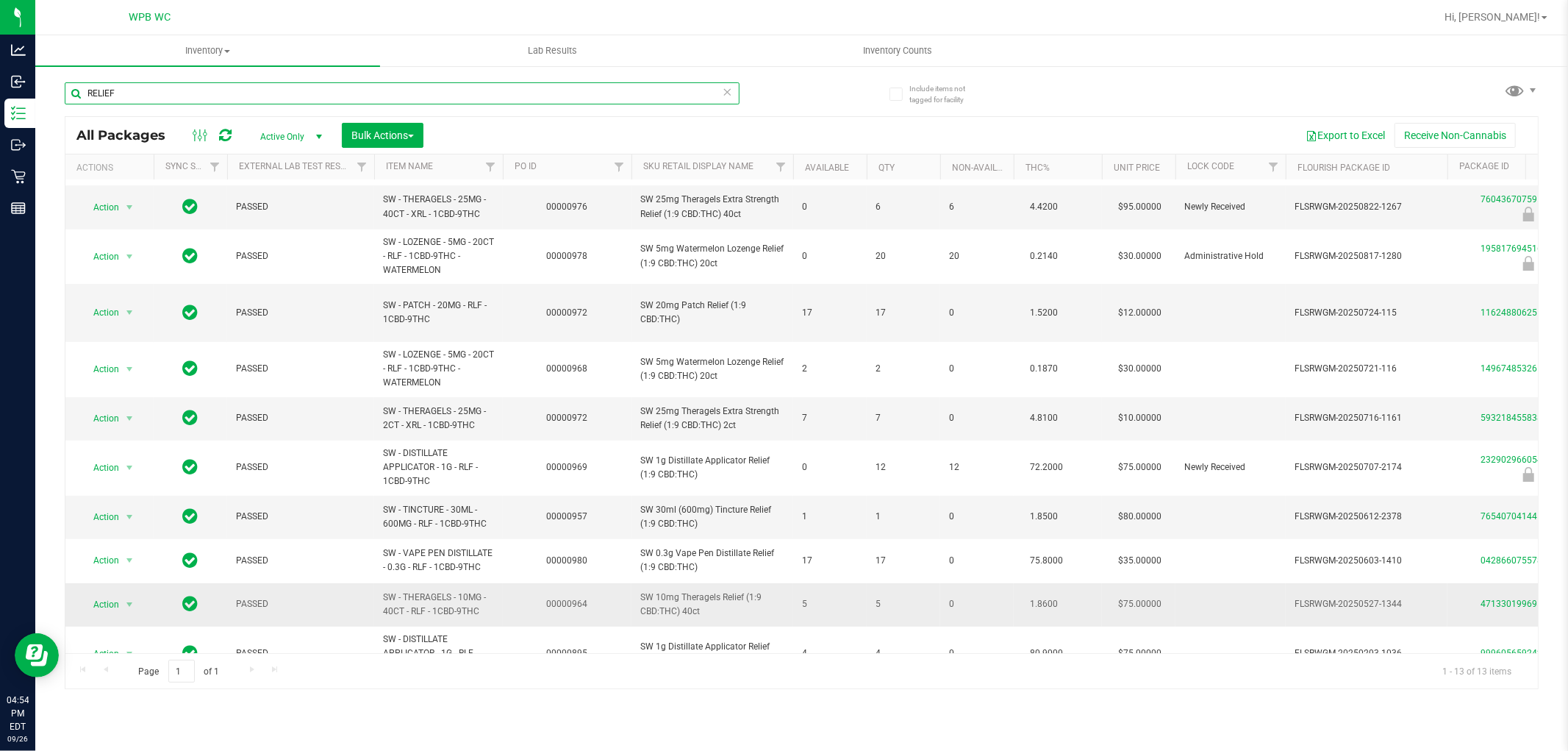
scroll to position [151, 0]
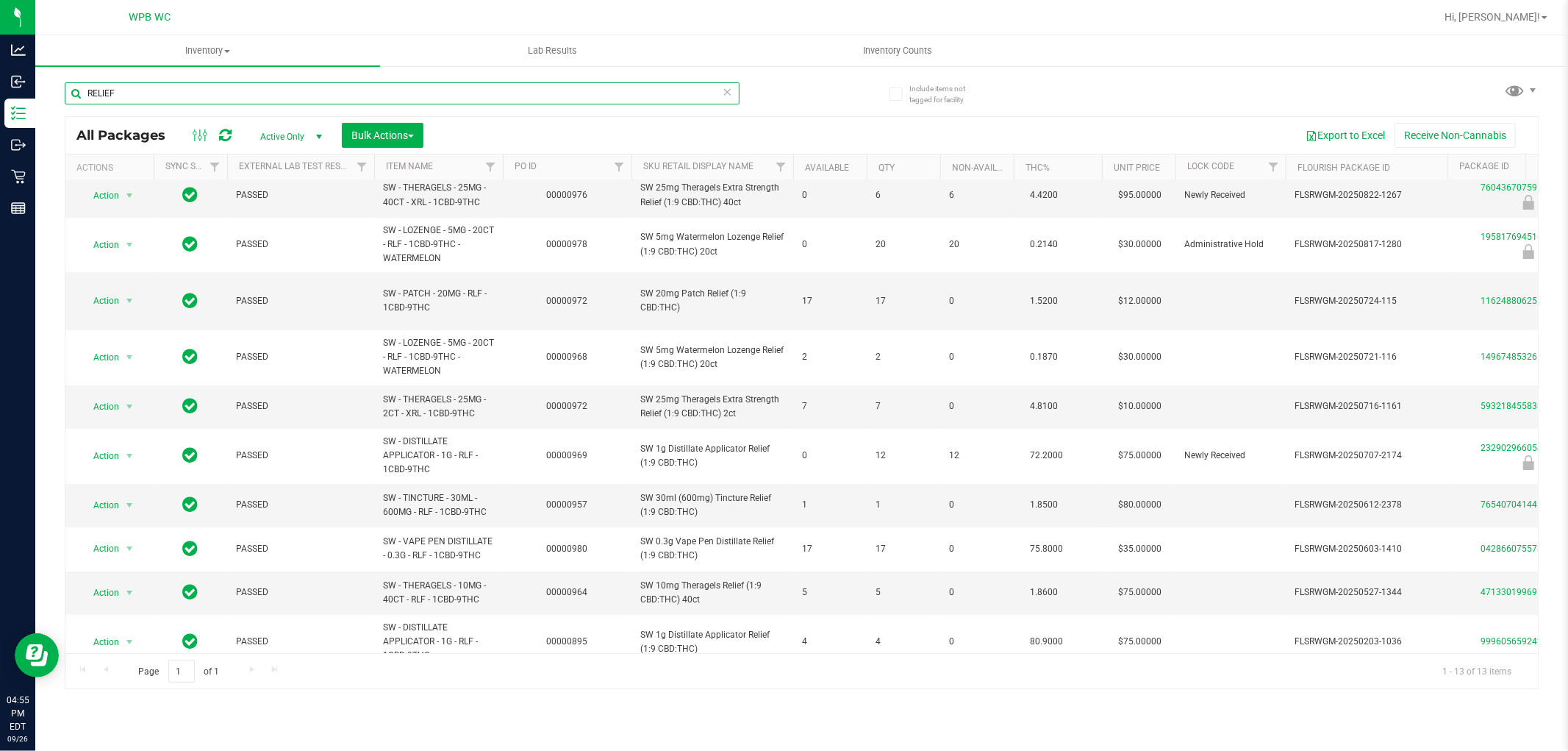
drag, startPoint x: 1567, startPoint y: 18, endPoint x: 645, endPoint y: 89, distance: 924.7
click at [664, 89] on input "RELIEF" at bounding box center [402, 93] width 675 height 22
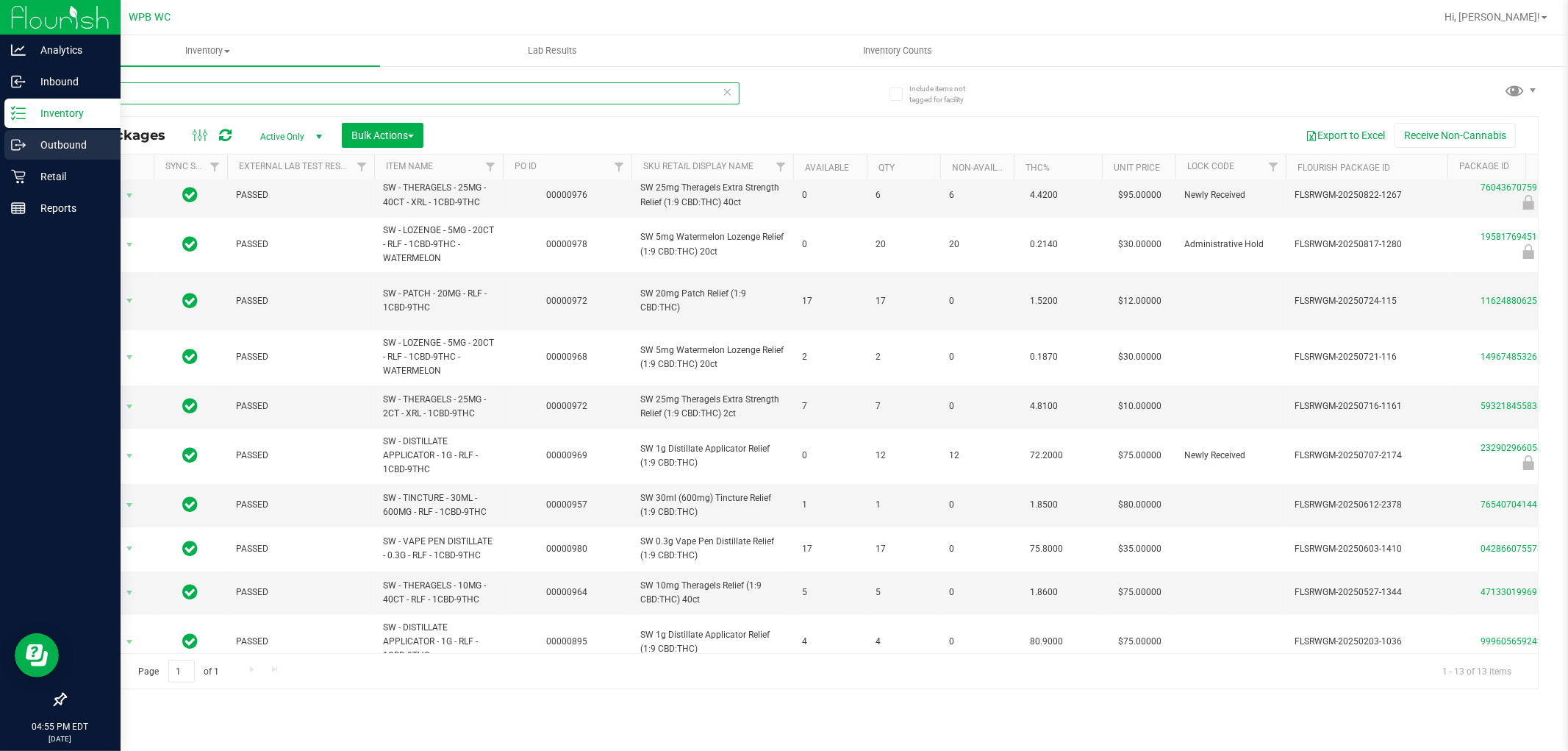
drag, startPoint x: 541, startPoint y: 93, endPoint x: 0, endPoint y: 141, distance: 543.1
click at [0, 141] on div "Analytics Inbound Inventory Outbound Retail Reports 04:55 PM EDT [DATE] 09/26 W…" at bounding box center [784, 376] width 1568 height 751
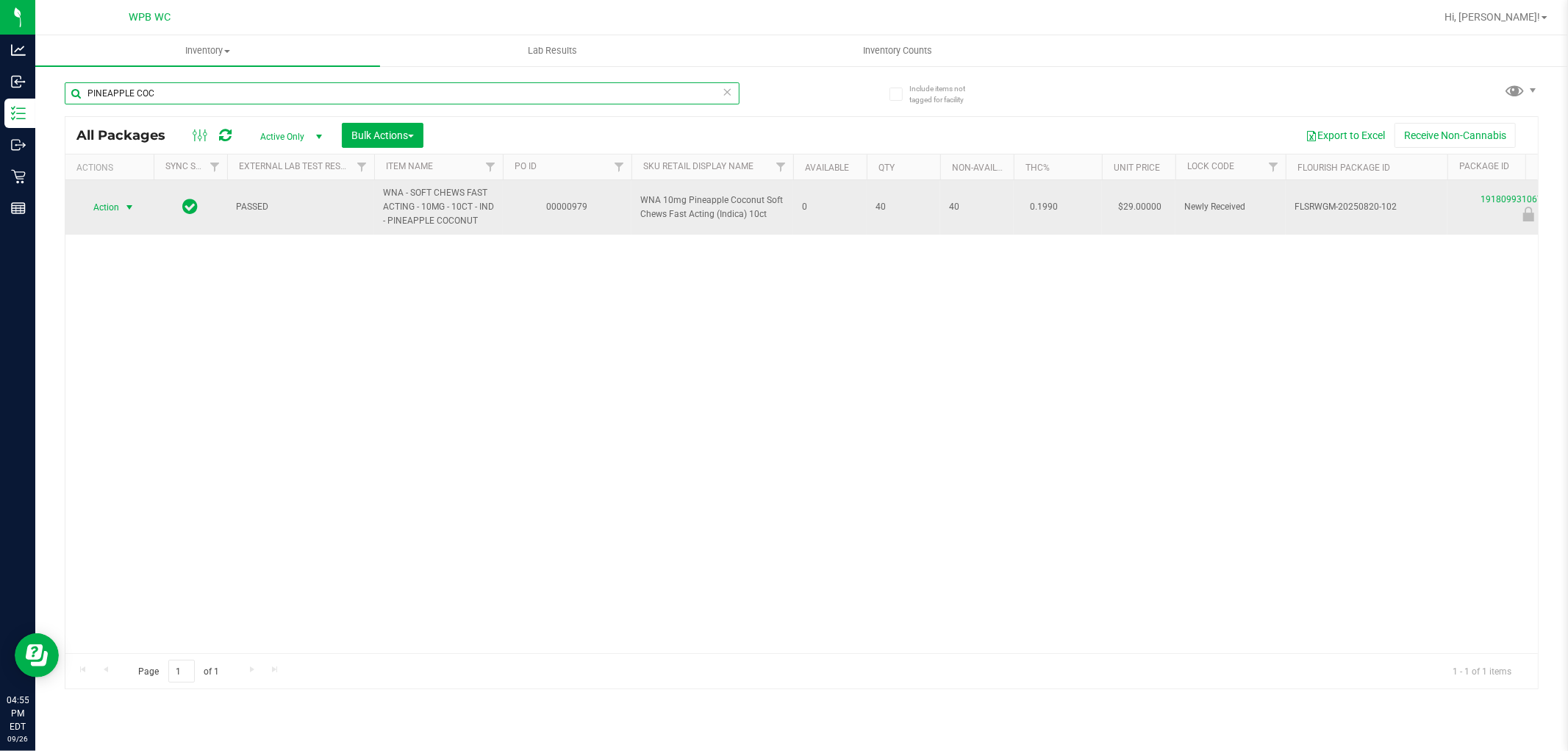
type input "PINEAPPLE COC"
click at [112, 216] on span "Action" at bounding box center [100, 207] width 40 height 21
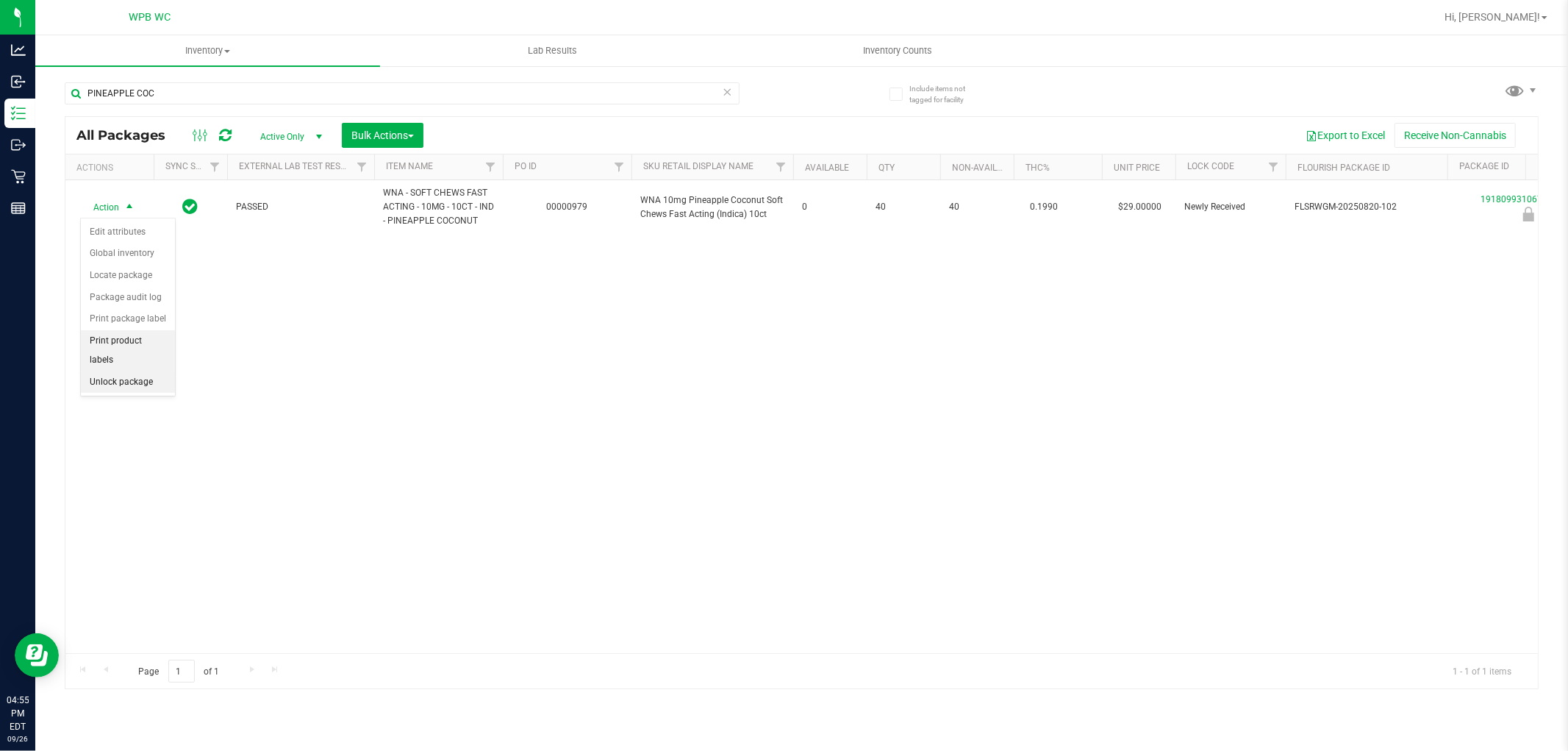
click at [113, 380] on li "Unlock package" at bounding box center [128, 382] width 94 height 22
